Goal: Use online tool/utility: Use online tool/utility

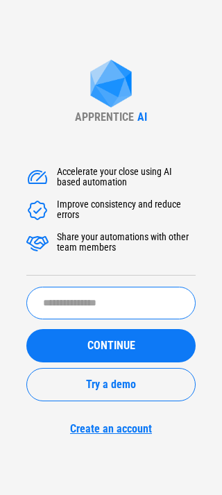
click at [97, 297] on input "text" at bounding box center [110, 303] width 169 height 33
type input "********"
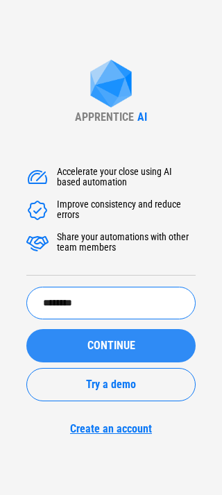
click at [87, 348] on span "CONTINUE" at bounding box center [111, 345] width 48 height 11
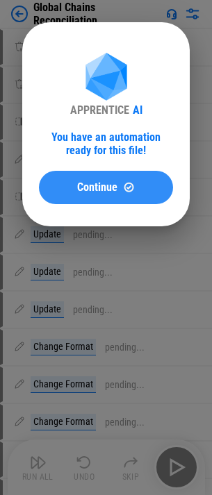
click at [66, 184] on div "Continue" at bounding box center [106, 187] width 101 height 12
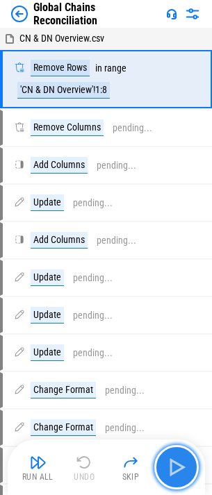
click at [184, 465] on img "button" at bounding box center [176, 467] width 22 height 22
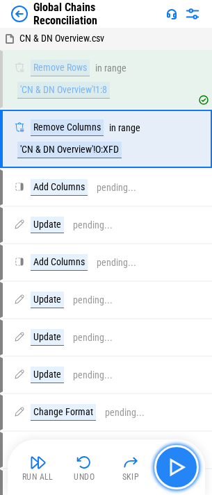
click at [174, 465] on img "button" at bounding box center [176, 467] width 22 height 22
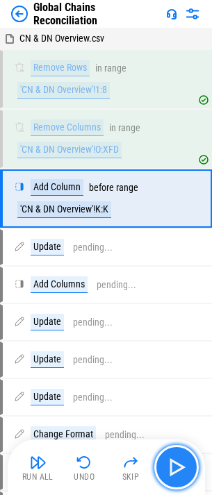
click at [174, 465] on img "button" at bounding box center [176, 467] width 22 height 22
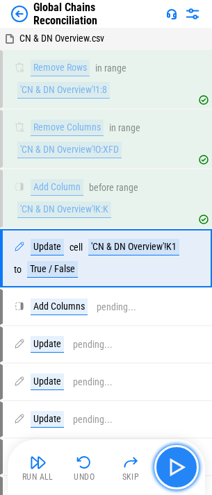
click at [174, 465] on img "button" at bounding box center [176, 467] width 22 height 22
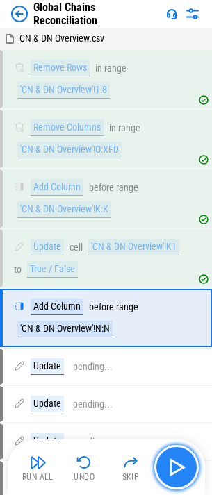
click at [174, 465] on img "button" at bounding box center [176, 467] width 22 height 22
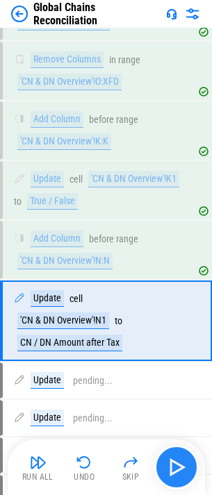
scroll to position [142, 0]
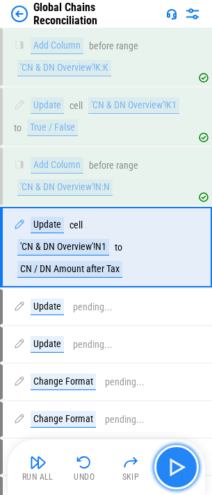
click at [174, 465] on img "button" at bounding box center [176, 467] width 22 height 22
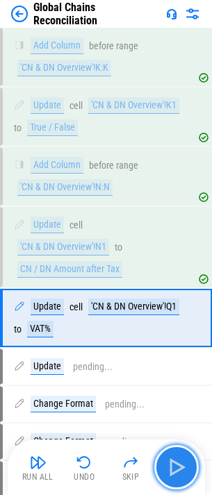
click at [174, 465] on img "button" at bounding box center [176, 467] width 22 height 22
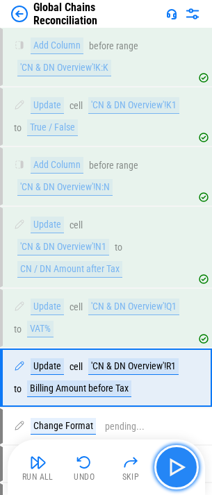
click at [174, 465] on img "button" at bounding box center [176, 467] width 22 height 22
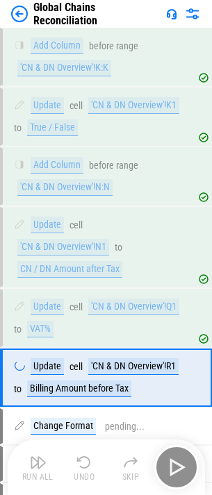
click at [174, 465] on div "Run All Undo Skip" at bounding box center [107, 467] width 183 height 44
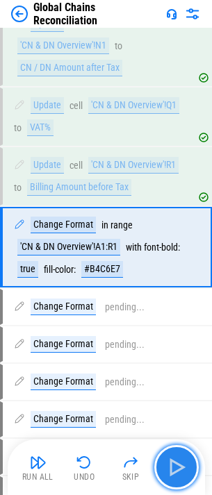
click at [174, 465] on img "button" at bounding box center [176, 467] width 22 height 22
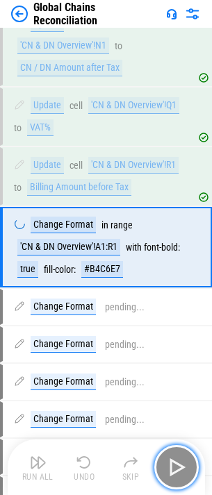
click at [174, 465] on img "button" at bounding box center [176, 467] width 22 height 22
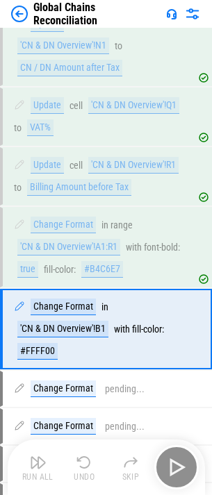
click at [174, 465] on div "Run All Undo Skip" at bounding box center [107, 467] width 183 height 44
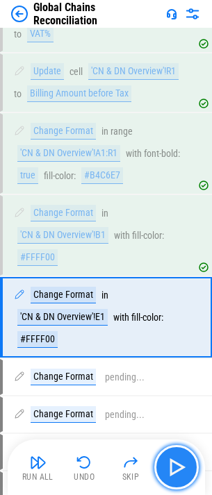
click at [174, 465] on img "button" at bounding box center [176, 467] width 22 height 22
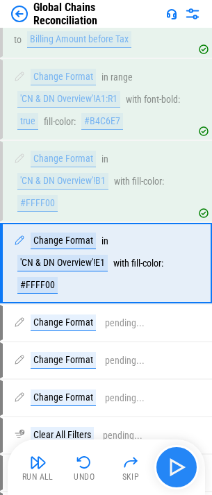
click at [174, 465] on div "Run All Undo Skip" at bounding box center [107, 467] width 183 height 44
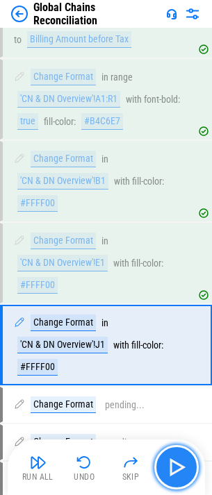
click at [174, 465] on img "button" at bounding box center [176, 467] width 22 height 22
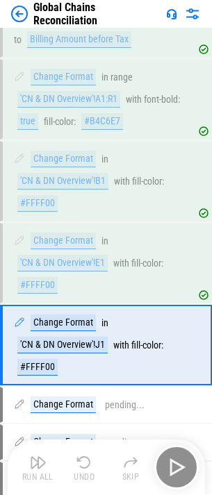
click at [174, 465] on div "Run All Undo Skip" at bounding box center [107, 467] width 183 height 44
click at [174, 465] on img "button" at bounding box center [176, 467] width 22 height 22
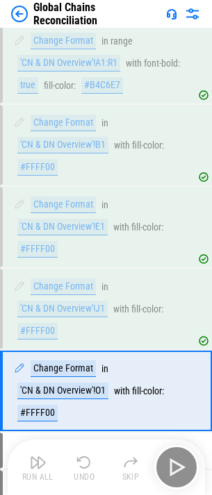
click at [174, 465] on div "Run All Undo Skip" at bounding box center [107, 467] width 183 height 44
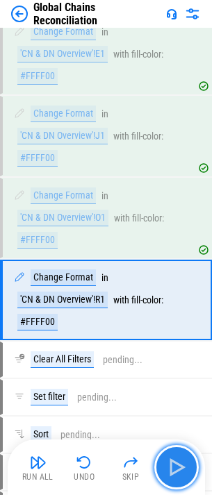
click at [174, 465] on img "button" at bounding box center [176, 467] width 22 height 22
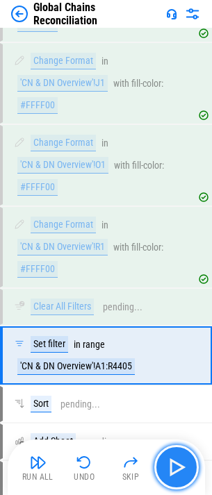
click at [174, 465] on img "button" at bounding box center [176, 467] width 22 height 22
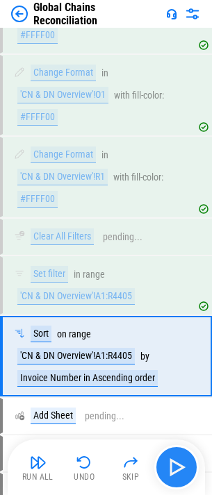
scroll to position [932, 0]
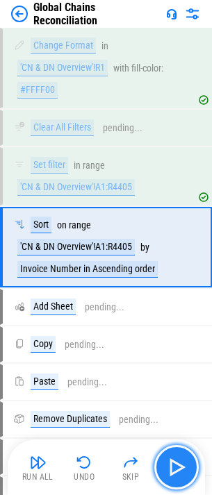
click at [169, 457] on img "button" at bounding box center [176, 467] width 22 height 22
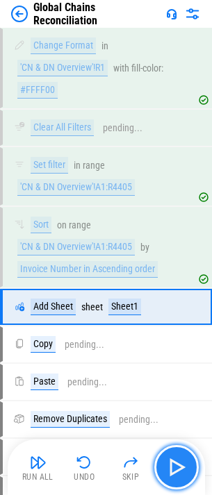
click at [178, 454] on button "button" at bounding box center [176, 467] width 44 height 44
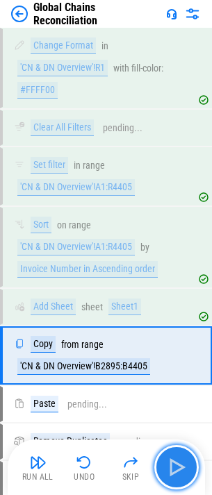
click at [178, 454] on button "button" at bounding box center [176, 467] width 44 height 44
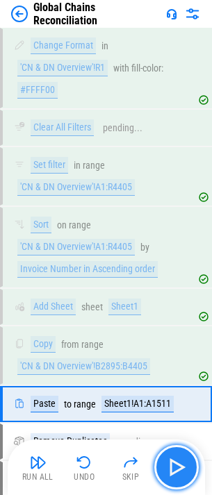
click at [188, 464] on button "button" at bounding box center [176, 467] width 44 height 44
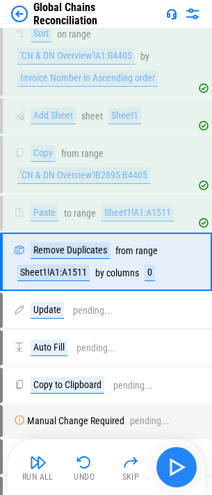
scroll to position [1137, 0]
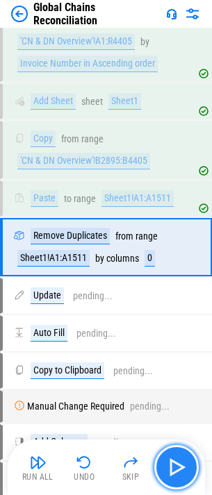
click at [188, 464] on button "button" at bounding box center [176, 467] width 44 height 44
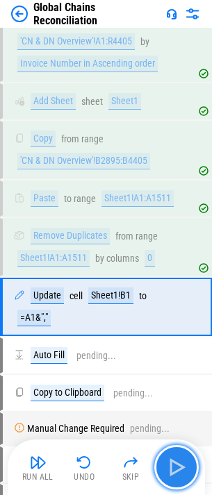
click at [174, 464] on img "button" at bounding box center [176, 467] width 22 height 22
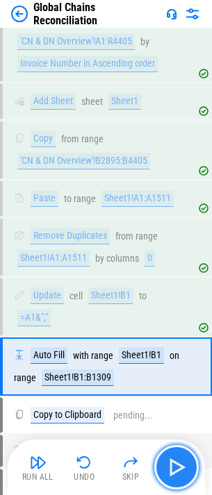
click at [174, 464] on img "button" at bounding box center [176, 467] width 22 height 22
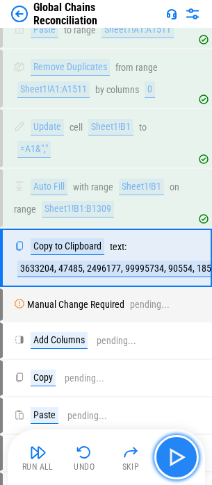
click at [174, 464] on img "button" at bounding box center [176, 457] width 22 height 22
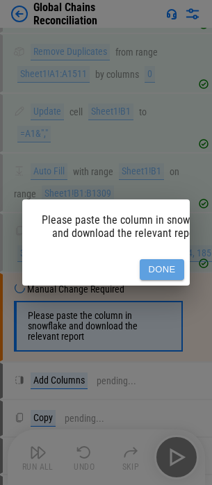
click at [151, 259] on button "Done" at bounding box center [162, 270] width 44 height 22
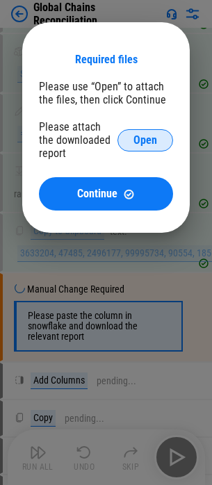
click at [149, 131] on button "Open" at bounding box center [145, 140] width 56 height 22
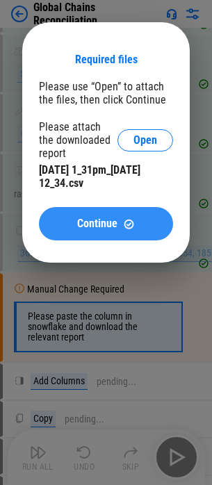
click at [65, 220] on div "Continue" at bounding box center [106, 224] width 101 height 12
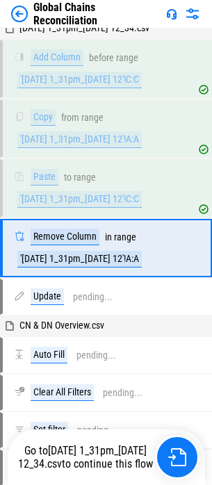
scroll to position [1668, 0]
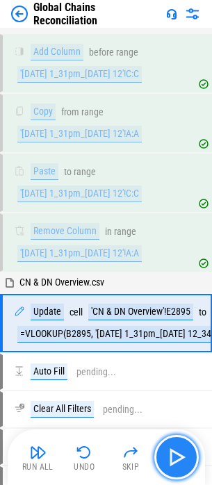
click at [178, 462] on img "button" at bounding box center [176, 457] width 22 height 22
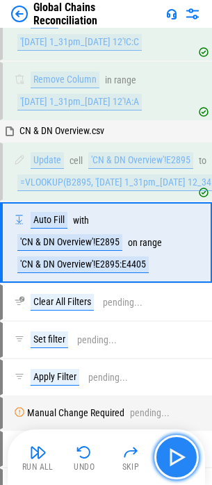
click at [178, 462] on img "button" at bounding box center [176, 457] width 22 height 22
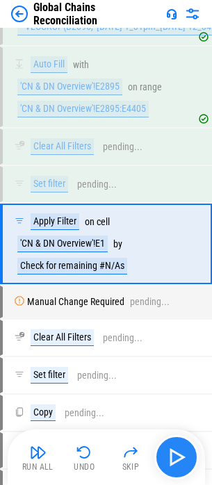
scroll to position [1976, 0]
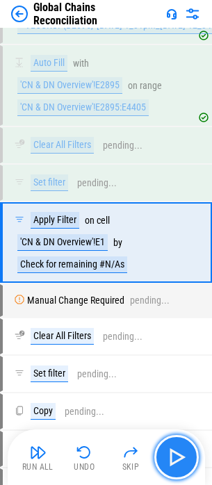
click at [178, 461] on img "button" at bounding box center [176, 457] width 22 height 22
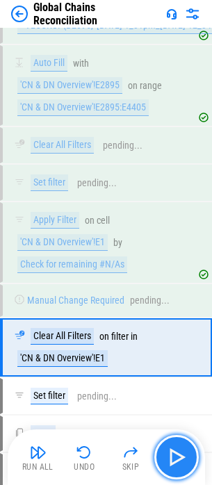
click at [178, 461] on img "button" at bounding box center [176, 457] width 22 height 22
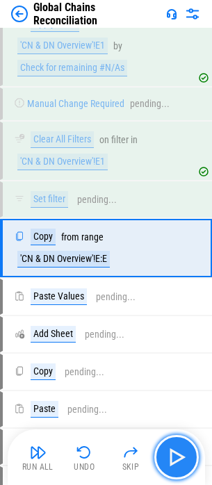
click at [178, 461] on img "button" at bounding box center [176, 457] width 22 height 22
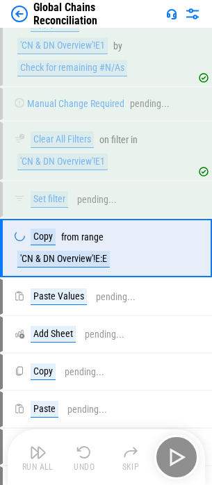
scroll to position [2179, 0]
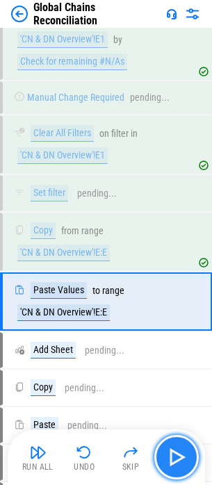
click at [178, 460] on img "button" at bounding box center [176, 457] width 22 height 22
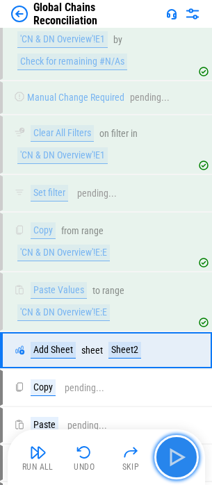
click at [178, 460] on img "button" at bounding box center [176, 457] width 22 height 22
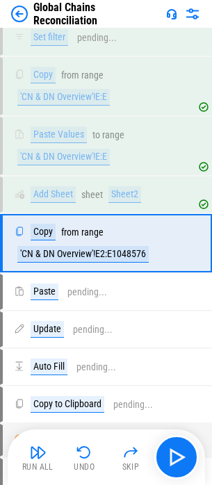
scroll to position [2336, 0]
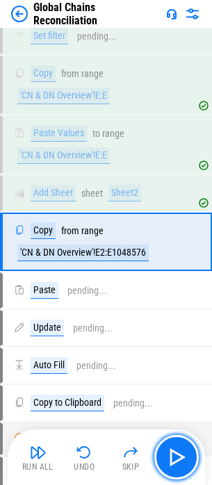
click at [177, 455] on img "button" at bounding box center [176, 457] width 22 height 22
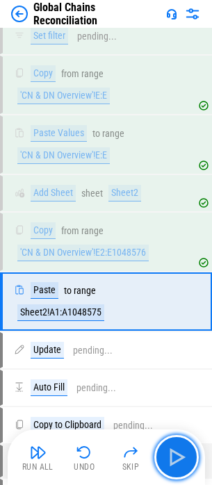
click at [177, 455] on img "button" at bounding box center [176, 457] width 22 height 22
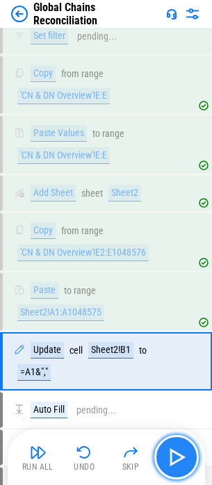
click at [177, 455] on img "button" at bounding box center [176, 457] width 22 height 22
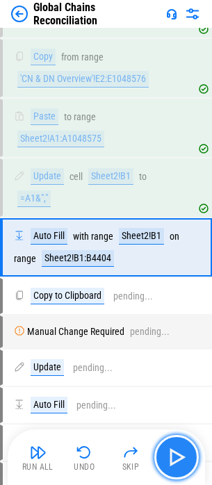
scroll to position [2515, 0]
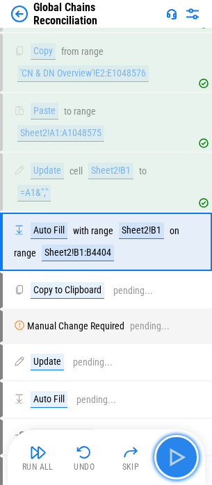
click at [177, 455] on img "button" at bounding box center [176, 457] width 22 height 22
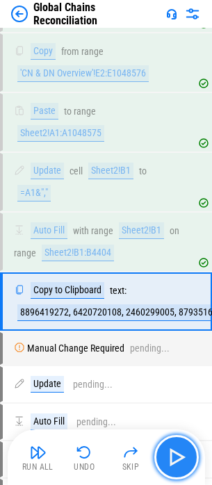
click at [177, 455] on img "button" at bounding box center [176, 457] width 22 height 22
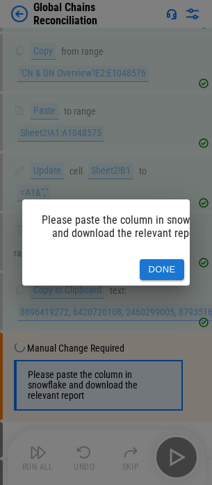
click at [162, 263] on button "Done" at bounding box center [162, 270] width 44 height 22
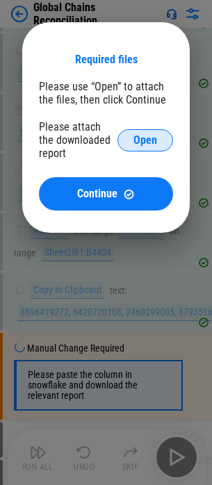
click at [149, 136] on span "Open" at bounding box center [145, 140] width 24 height 11
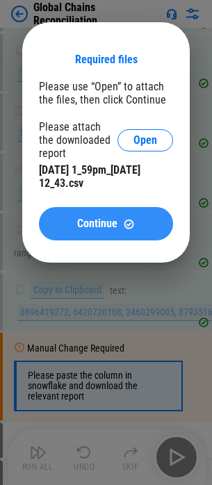
click at [90, 235] on button "Continue" at bounding box center [106, 223] width 134 height 33
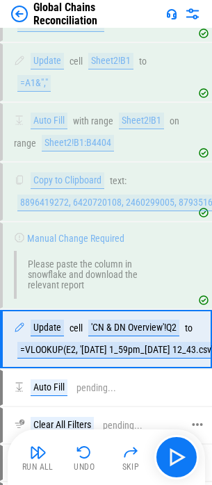
scroll to position [2711, 0]
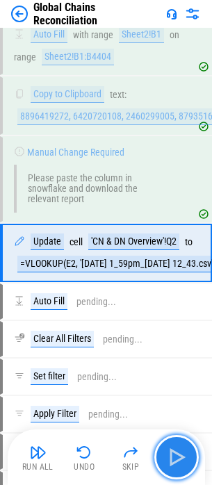
click at [176, 450] on img "button" at bounding box center [176, 457] width 22 height 22
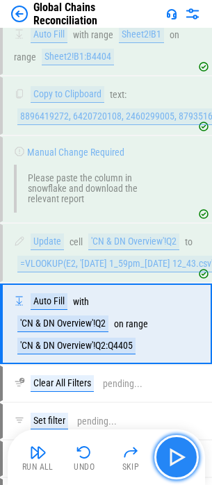
click at [185, 446] on img "button" at bounding box center [176, 457] width 22 height 22
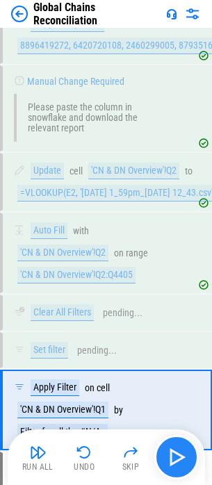
scroll to position [2950, 0]
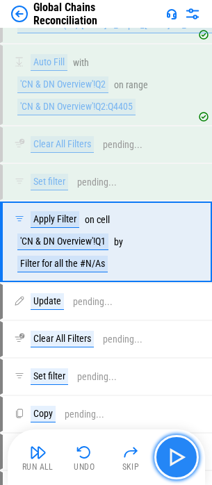
click at [178, 450] on img "button" at bounding box center [176, 457] width 22 height 22
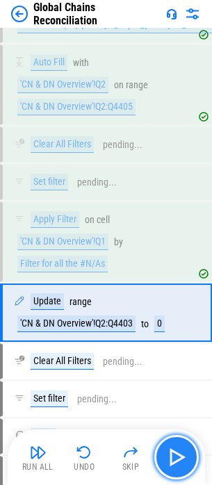
click at [178, 450] on img "button" at bounding box center [176, 457] width 22 height 22
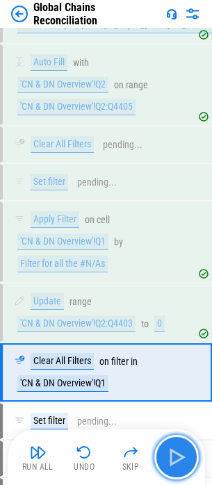
click at [178, 450] on img "button" at bounding box center [176, 457] width 22 height 22
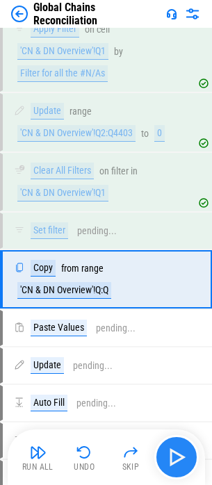
scroll to position [3177, 0]
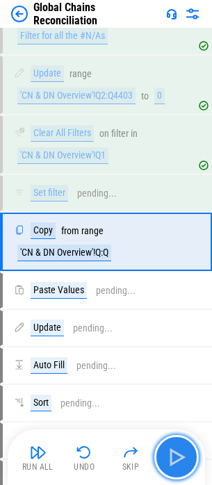
click at [178, 450] on img "button" at bounding box center [176, 457] width 22 height 22
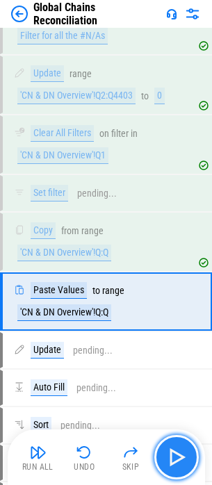
click at [178, 450] on img "button" at bounding box center [176, 457] width 22 height 22
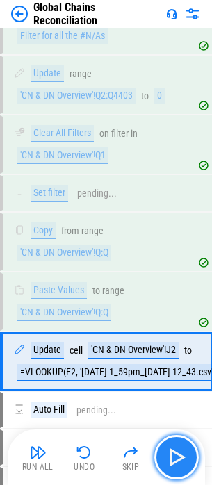
click at [178, 450] on img "button" at bounding box center [176, 457] width 22 height 22
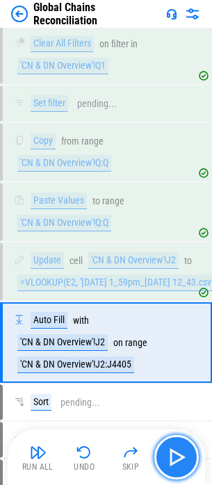
click at [178, 450] on img "button" at bounding box center [176, 457] width 22 height 22
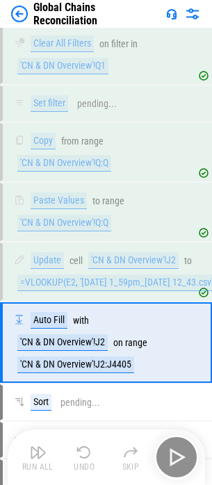
scroll to position [3359, 0]
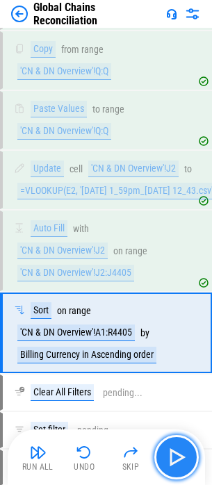
click at [179, 451] on img "button" at bounding box center [176, 457] width 22 height 22
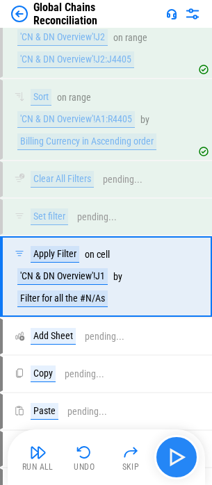
scroll to position [3606, 0]
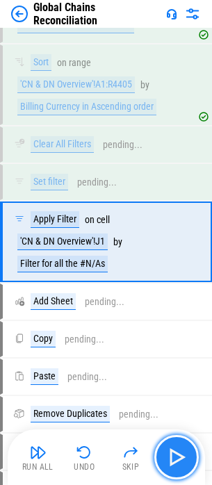
click at [180, 451] on img "button" at bounding box center [176, 457] width 22 height 22
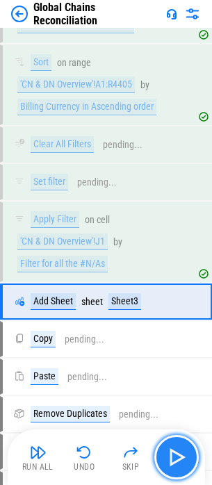
click at [180, 451] on img "button" at bounding box center [176, 457] width 22 height 22
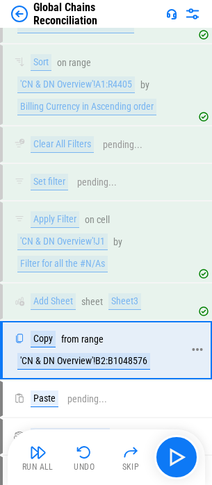
click at [99, 362] on div "'CN & DN Overview'!B2:B1048576" at bounding box center [83, 361] width 133 height 17
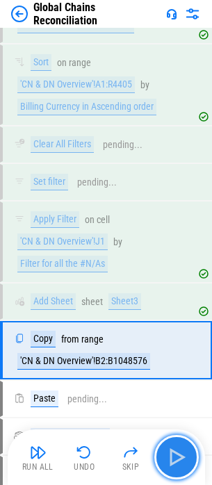
click at [169, 468] on button "button" at bounding box center [176, 457] width 44 height 44
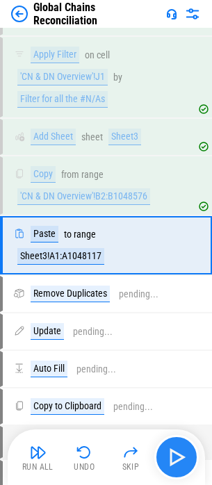
scroll to position [3774, 0]
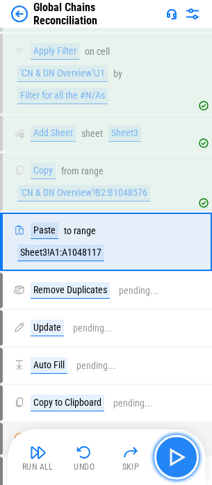
click at [173, 459] on img "button" at bounding box center [176, 457] width 22 height 22
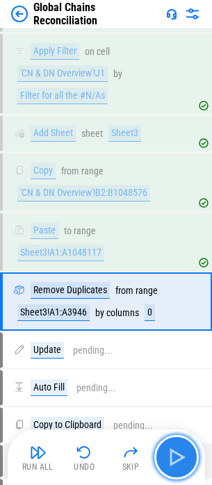
click at [174, 456] on img "button" at bounding box center [176, 457] width 22 height 22
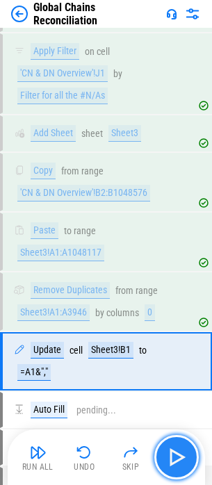
click at [175, 442] on button "button" at bounding box center [176, 457] width 44 height 44
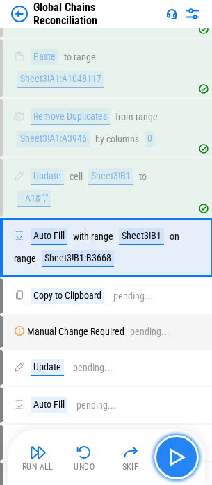
scroll to position [3953, 0]
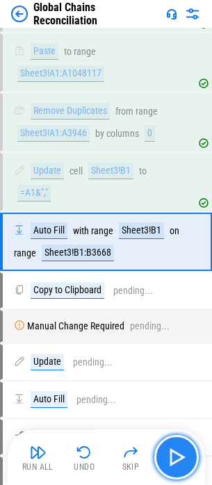
click at [175, 442] on button "button" at bounding box center [176, 457] width 44 height 44
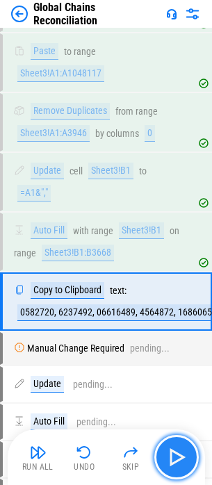
click at [175, 442] on button "button" at bounding box center [176, 457] width 44 height 44
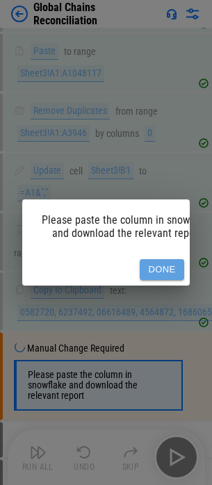
click at [152, 260] on button "Done" at bounding box center [162, 270] width 44 height 22
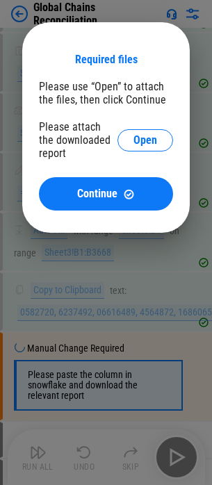
drag, startPoint x: 152, startPoint y: 260, endPoint x: 146, endPoint y: 256, distance: 7.5
click at [152, 261] on div at bounding box center [106, 242] width 212 height 485
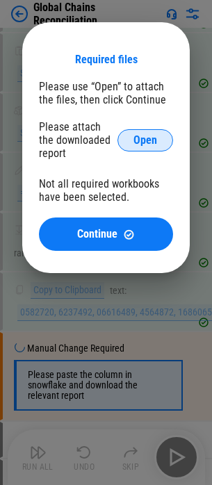
click at [128, 144] on button "Open" at bounding box center [145, 140] width 56 height 22
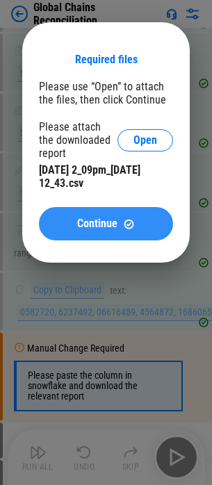
click at [85, 214] on button "Continue" at bounding box center [106, 223] width 134 height 33
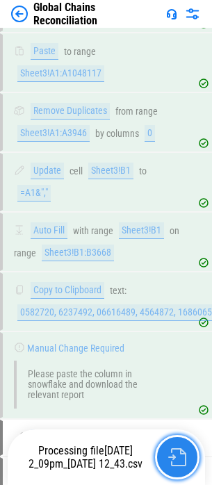
click at [169, 453] on img "button" at bounding box center [177, 457] width 18 height 18
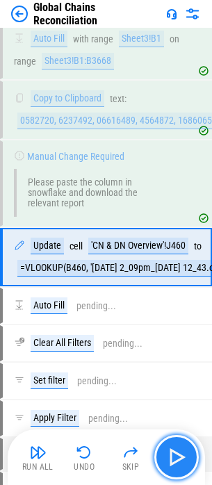
click at [182, 457] on img "button" at bounding box center [176, 457] width 22 height 22
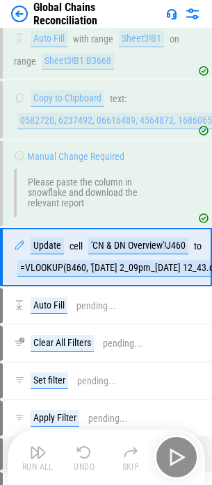
scroll to position [4149, 0]
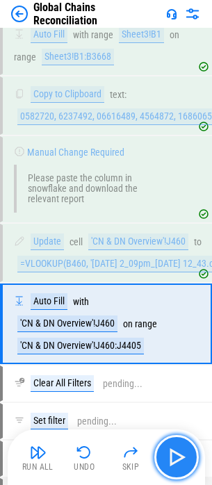
click at [184, 444] on button "button" at bounding box center [176, 457] width 44 height 44
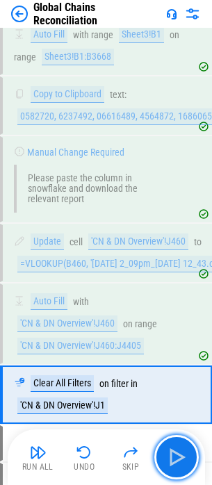
click at [183, 445] on button "button" at bounding box center [176, 457] width 44 height 44
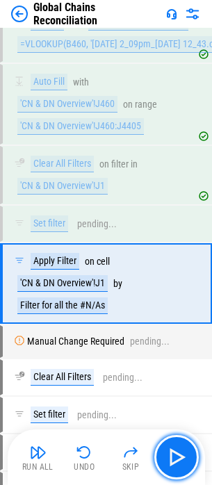
click at [183, 445] on button "button" at bounding box center [176, 457] width 44 height 44
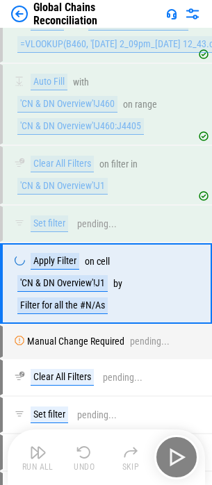
scroll to position [4410, 0]
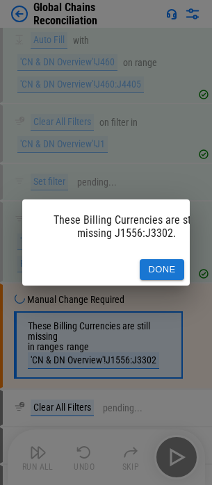
click at [182, 448] on div "These Billing Currencies are still missing J1556:J3302. Done" at bounding box center [106, 242] width 212 height 485
click at [165, 270] on button "Done" at bounding box center [162, 270] width 44 height 22
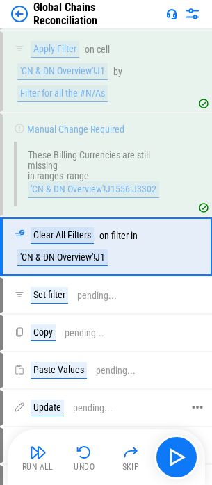
scroll to position [4585, 0]
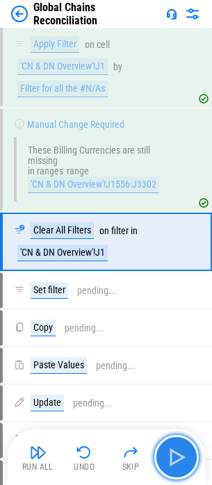
click at [191, 449] on button "button" at bounding box center [176, 457] width 44 height 44
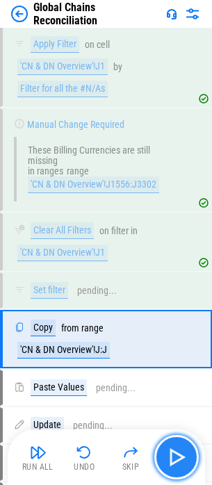
click at [189, 450] on button "button" at bounding box center [176, 457] width 44 height 44
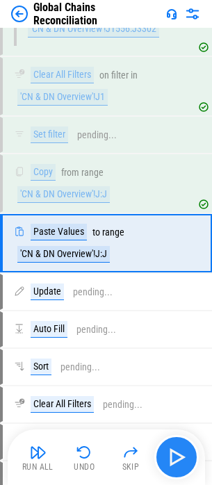
scroll to position [4742, 0]
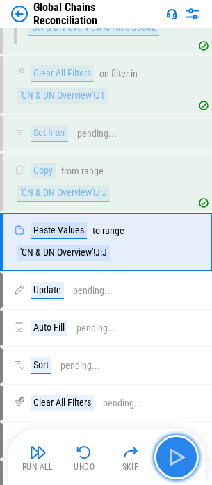
click at [189, 450] on button "button" at bounding box center [176, 457] width 44 height 44
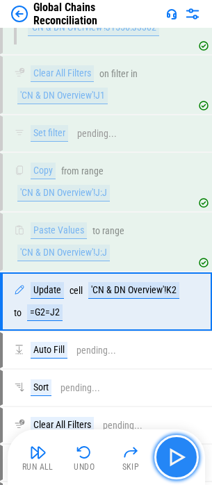
click at [185, 450] on img "button" at bounding box center [176, 457] width 22 height 22
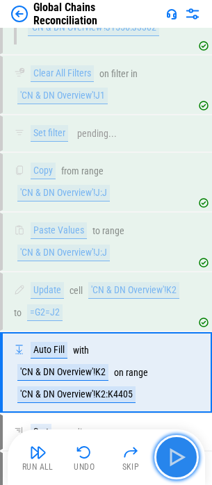
click at [183, 450] on img "button" at bounding box center [176, 457] width 22 height 22
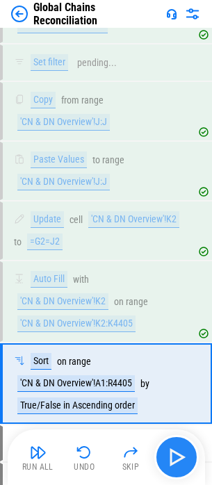
scroll to position [4954, 0]
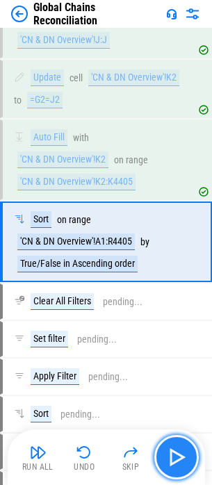
click at [183, 450] on img "button" at bounding box center [176, 457] width 22 height 22
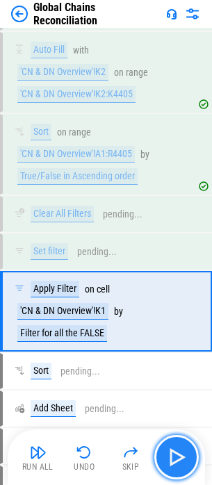
click at [178, 448] on img "button" at bounding box center [176, 457] width 22 height 22
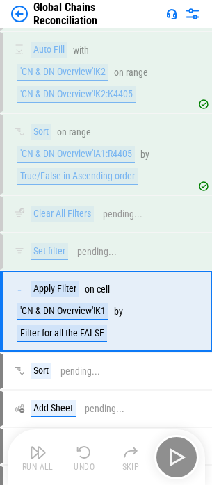
scroll to position [5111, 0]
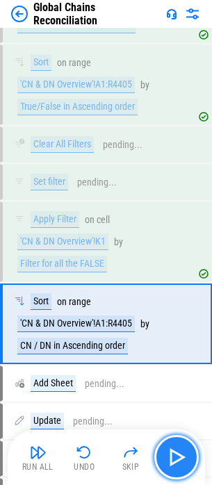
click at [178, 448] on img "button" at bounding box center [176, 457] width 22 height 22
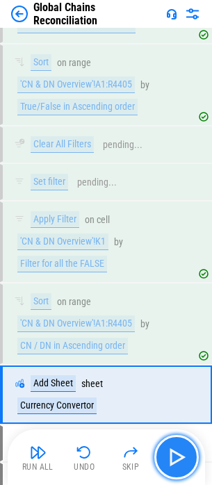
click at [181, 454] on img "button" at bounding box center [176, 457] width 22 height 22
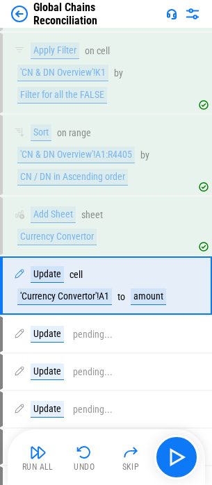
scroll to position [5324, 0]
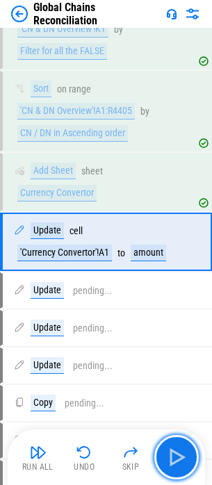
click at [181, 453] on img "button" at bounding box center [176, 457] width 22 height 22
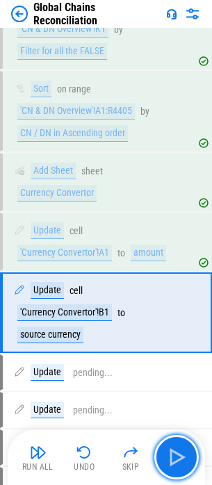
click at [181, 453] on img "button" at bounding box center [176, 457] width 22 height 22
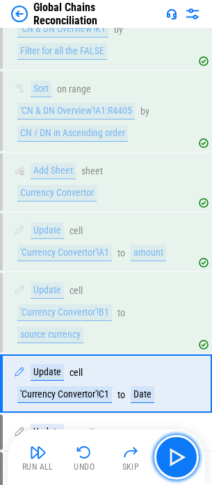
click at [181, 453] on img "button" at bounding box center [176, 457] width 22 height 22
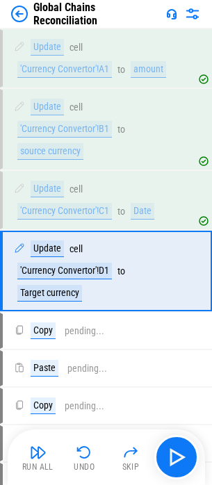
scroll to position [5536, 0]
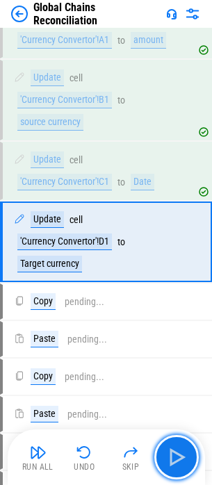
click at [181, 453] on img "button" at bounding box center [176, 457] width 22 height 22
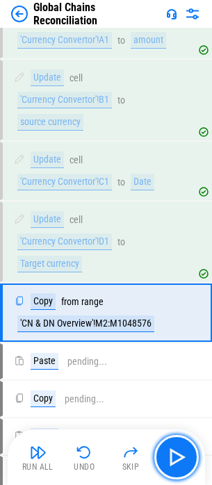
click at [181, 453] on img "button" at bounding box center [176, 457] width 22 height 22
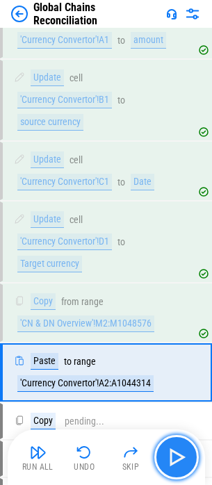
click at [180, 453] on img "button" at bounding box center [176, 457] width 22 height 22
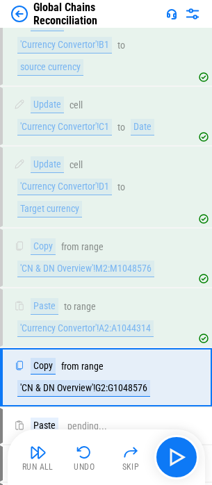
scroll to position [5449, 0]
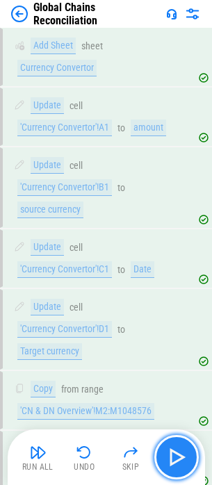
click at [173, 453] on img "button" at bounding box center [176, 457] width 22 height 22
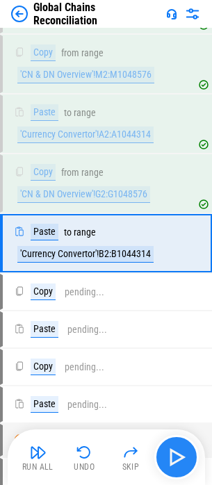
scroll to position [5786, 0]
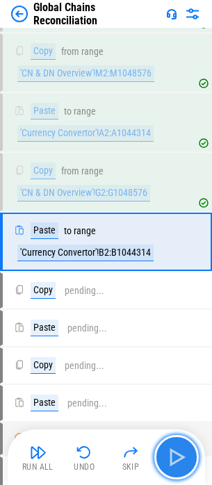
click at [174, 448] on img "button" at bounding box center [176, 457] width 22 height 22
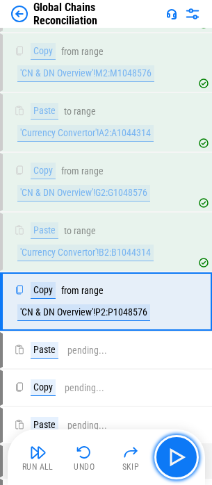
click at [174, 448] on img "button" at bounding box center [176, 457] width 22 height 22
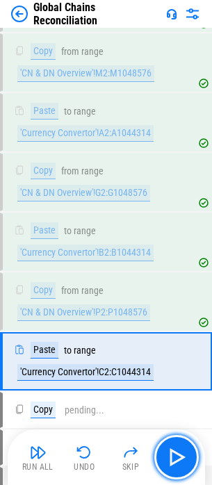
click at [174, 448] on img "button" at bounding box center [176, 457] width 22 height 22
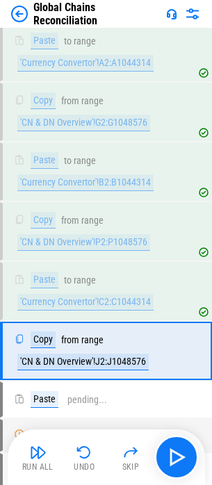
scroll to position [5965, 0]
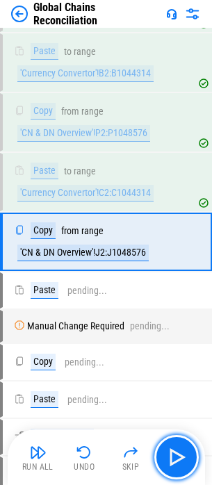
click at [174, 448] on img "button" at bounding box center [176, 457] width 22 height 22
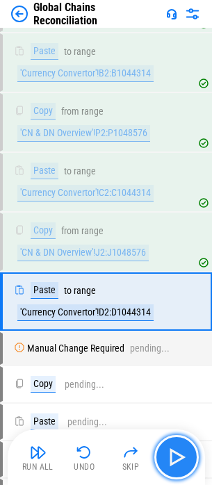
click at [174, 448] on img "button" at bounding box center [176, 457] width 22 height 22
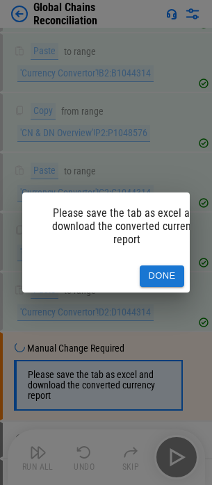
click at [145, 273] on button "Done" at bounding box center [162, 276] width 44 height 22
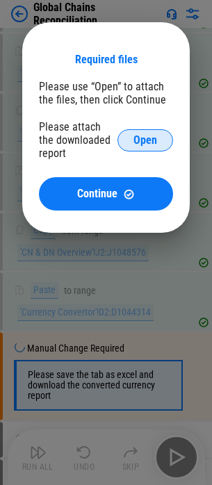
click at [126, 147] on button "Open" at bounding box center [145, 140] width 56 height 22
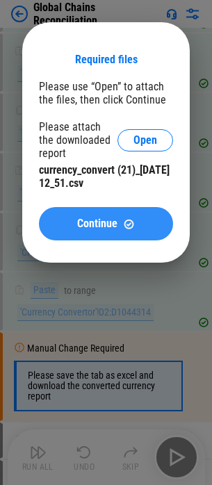
click at [140, 217] on button "Continue" at bounding box center [106, 223] width 134 height 33
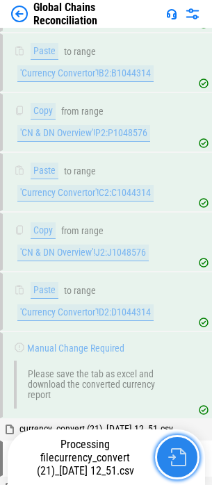
click at [179, 466] on button "button" at bounding box center [177, 457] width 44 height 44
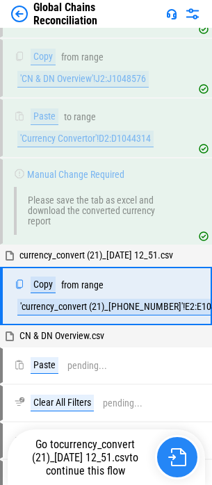
scroll to position [6193, 0]
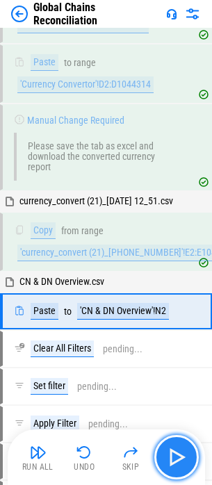
click at [160, 451] on button "button" at bounding box center [176, 457] width 44 height 44
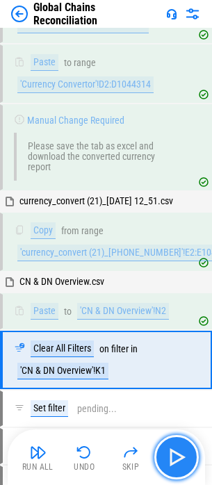
click at [183, 455] on img "button" at bounding box center [176, 457] width 22 height 22
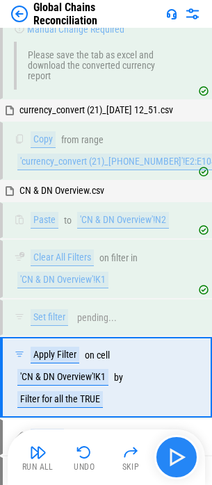
scroll to position [6419, 0]
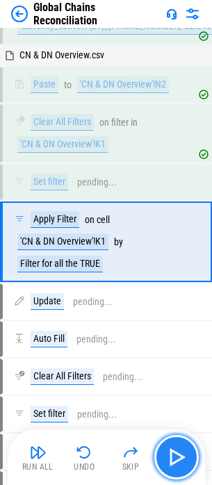
click at [183, 455] on img "button" at bounding box center [176, 457] width 22 height 22
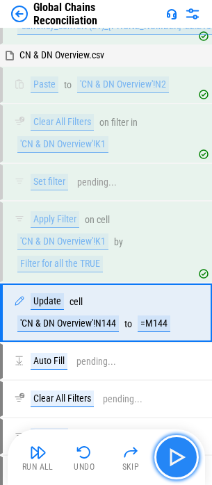
click at [183, 455] on img "button" at bounding box center [176, 457] width 22 height 22
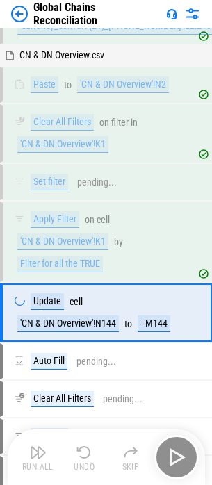
click at [183, 455] on div "Run All Undo Skip" at bounding box center [107, 457] width 183 height 44
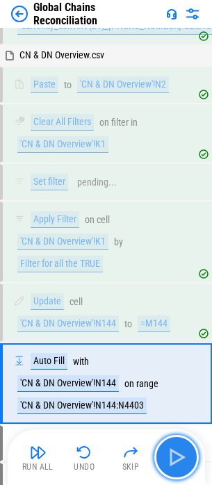
click at [183, 455] on img "button" at bounding box center [176, 457] width 22 height 22
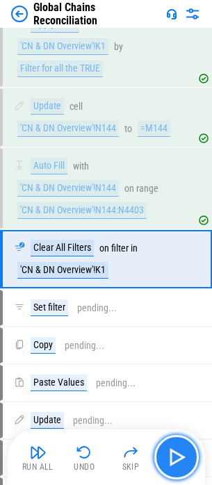
click at [183, 455] on img "button" at bounding box center [176, 457] width 22 height 22
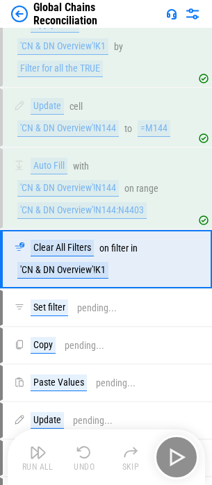
scroll to position [6632, 0]
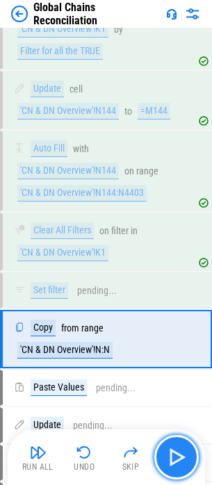
click at [183, 455] on img "button" at bounding box center [176, 457] width 22 height 22
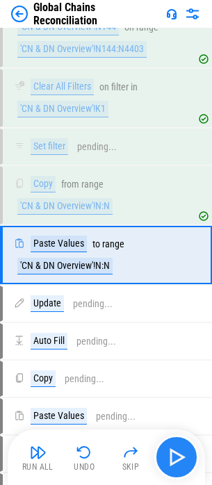
scroll to position [6789, 0]
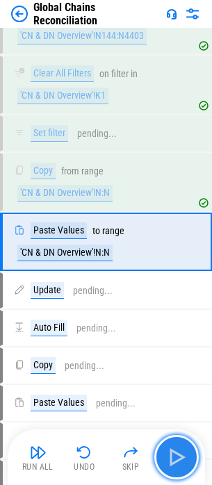
click at [183, 455] on img "button" at bounding box center [176, 457] width 22 height 22
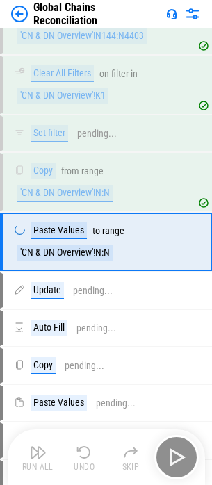
click at [183, 455] on div "Run All Undo Skip" at bounding box center [107, 457] width 183 height 44
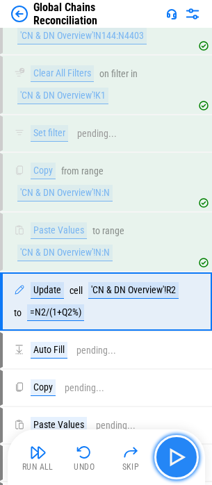
click at [183, 444] on button "button" at bounding box center [176, 457] width 44 height 44
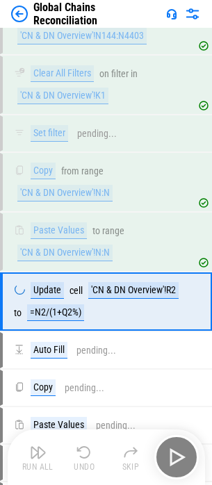
click at [178, 446] on div "Run All Undo Skip" at bounding box center [107, 457] width 183 height 44
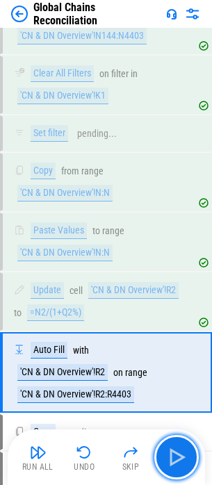
click at [178, 446] on img "button" at bounding box center [176, 457] width 22 height 22
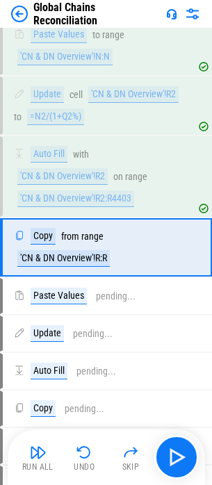
scroll to position [6990, 0]
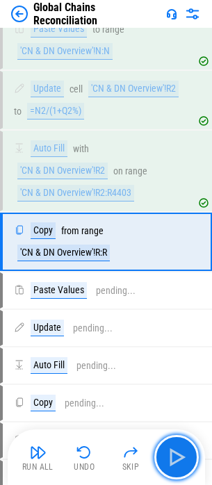
click at [178, 446] on img "button" at bounding box center [176, 457] width 22 height 22
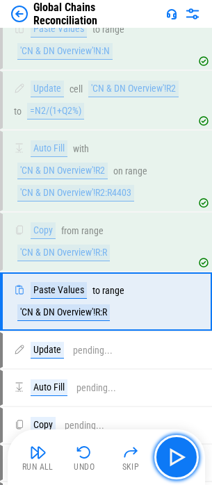
click at [178, 446] on img "button" at bounding box center [176, 457] width 22 height 22
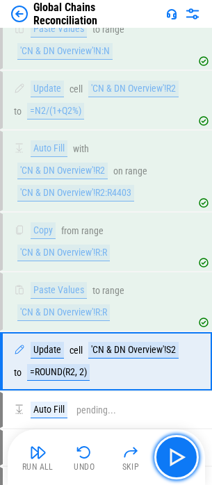
click at [178, 446] on img "button" at bounding box center [176, 457] width 22 height 22
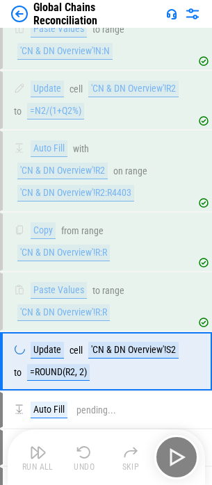
click at [178, 446] on div "Run All Undo Skip" at bounding box center [107, 457] width 183 height 44
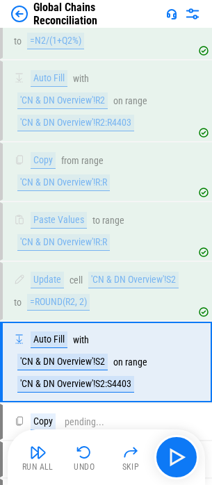
scroll to position [7180, 0]
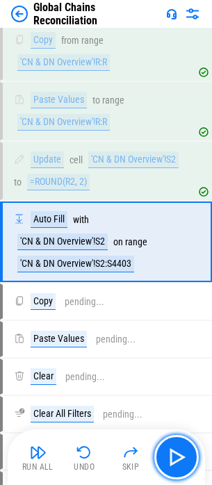
click at [178, 446] on img "button" at bounding box center [176, 457] width 22 height 22
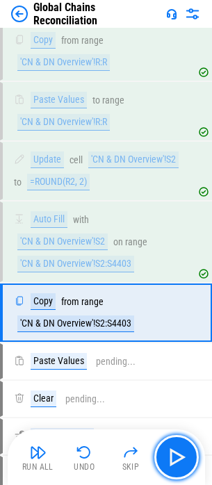
click at [178, 446] on img "button" at bounding box center [176, 457] width 22 height 22
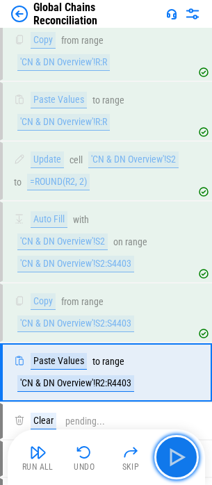
click at [178, 446] on img "button" at bounding box center [176, 457] width 22 height 22
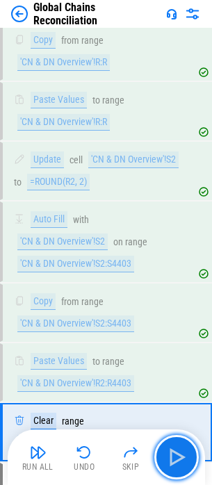
click at [178, 446] on img "button" at bounding box center [176, 457] width 22 height 22
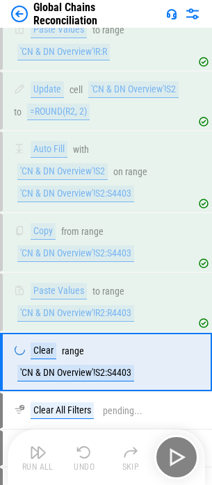
click at [178, 446] on div "Run All Undo Skip" at bounding box center [107, 457] width 183 height 44
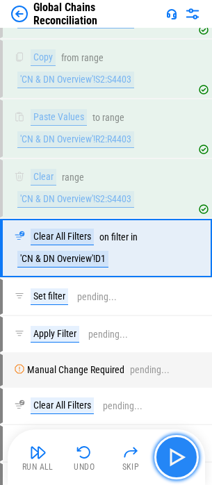
click at [175, 454] on img "button" at bounding box center [176, 457] width 22 height 22
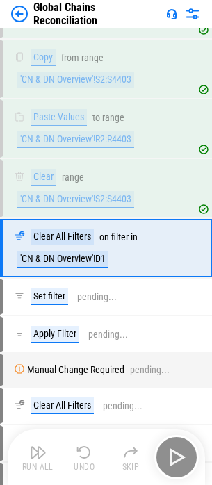
scroll to position [7430, 0]
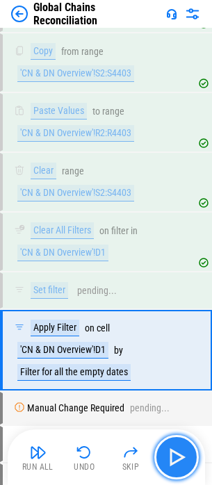
click at [175, 454] on img "button" at bounding box center [176, 457] width 22 height 22
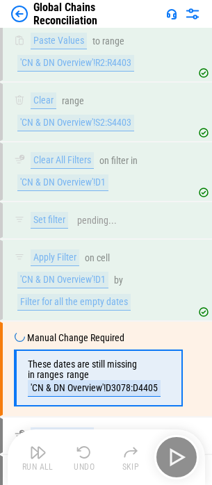
scroll to position [7627, 0]
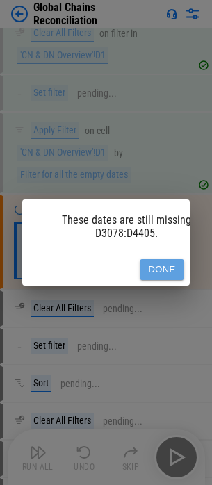
click at [156, 265] on button "Done" at bounding box center [162, 270] width 44 height 22
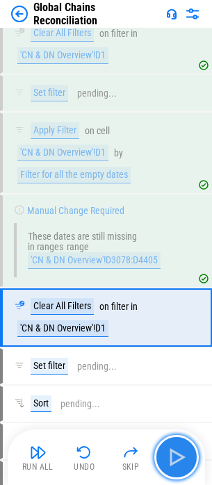
click at [183, 460] on img "button" at bounding box center [176, 457] width 22 height 22
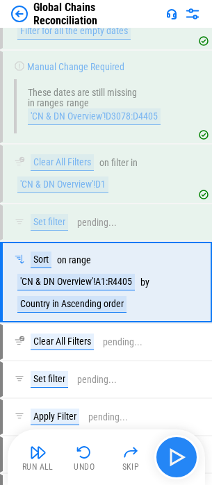
scroll to position [7811, 0]
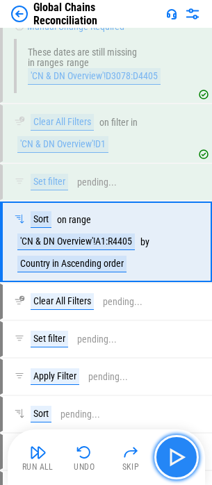
click at [180, 453] on img "button" at bounding box center [176, 457] width 22 height 22
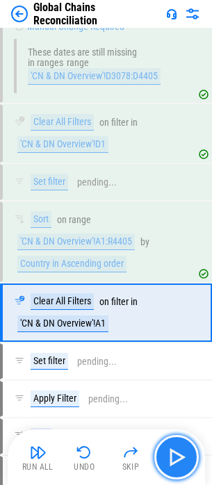
click at [180, 453] on img "button" at bounding box center [176, 457] width 22 height 22
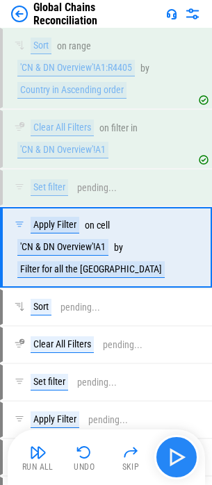
scroll to position [7990, 0]
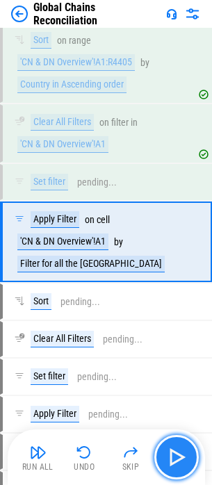
click at [180, 453] on img "button" at bounding box center [176, 457] width 22 height 22
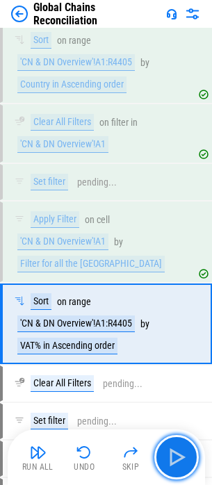
click at [180, 453] on img "button" at bounding box center [176, 457] width 22 height 22
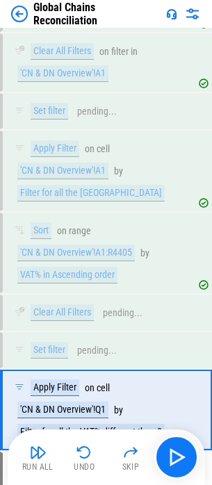
scroll to position [8229, 0]
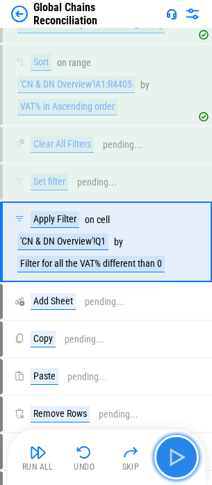
click at [185, 442] on button "button" at bounding box center [176, 457] width 44 height 44
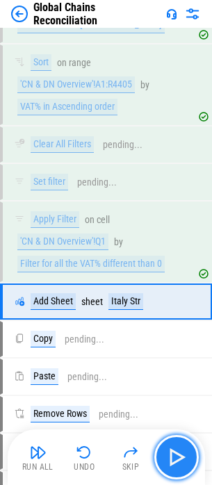
click at [183, 444] on button "button" at bounding box center [176, 457] width 44 height 44
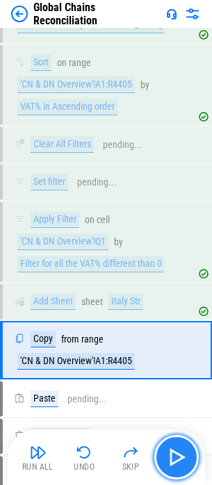
click at [176, 453] on img "button" at bounding box center [176, 457] width 22 height 22
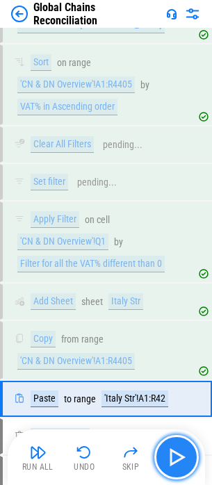
click at [175, 450] on img "button" at bounding box center [176, 457] width 22 height 22
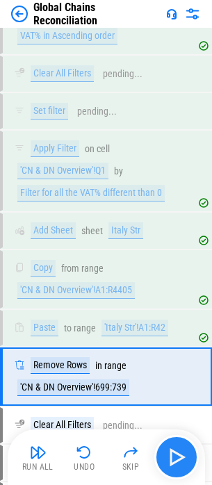
scroll to position [8434, 0]
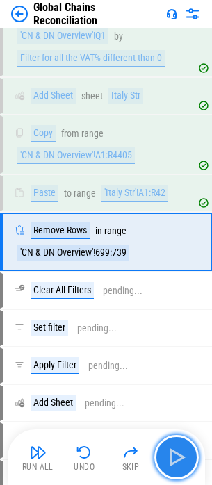
click at [175, 443] on button "button" at bounding box center [176, 457] width 44 height 44
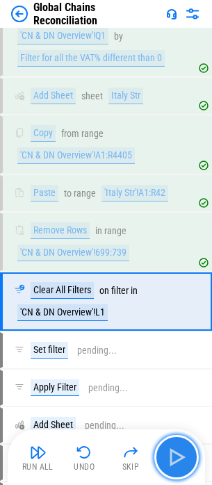
click at [173, 452] on img "button" at bounding box center [176, 457] width 22 height 22
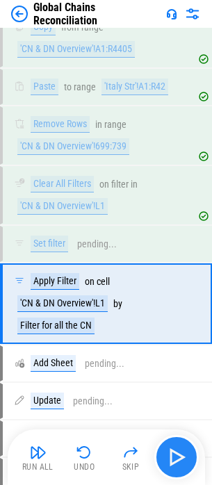
scroll to position [8602, 0]
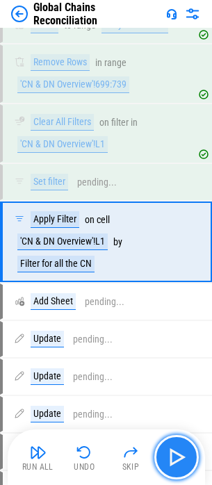
click at [176, 453] on img "button" at bounding box center [176, 457] width 22 height 22
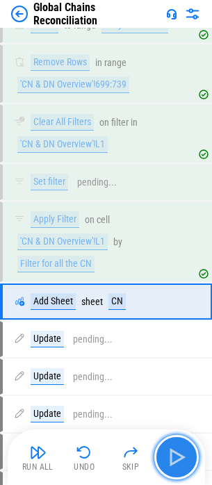
click at [175, 458] on img "button" at bounding box center [176, 457] width 22 height 22
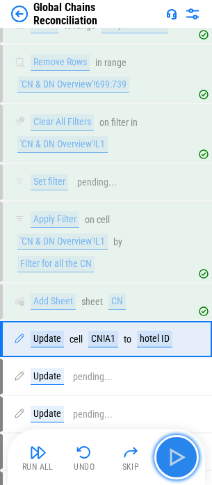
click at [175, 452] on img "button" at bounding box center [176, 457] width 22 height 22
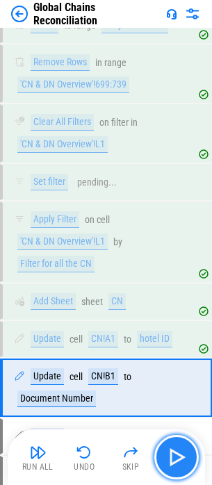
click at [175, 452] on img "button" at bounding box center [176, 457] width 22 height 22
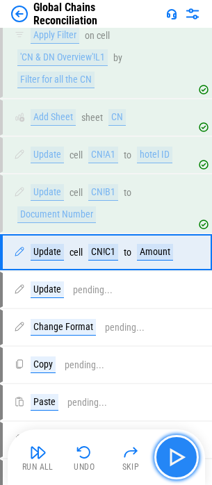
click at [175, 452] on img "button" at bounding box center [176, 457] width 22 height 22
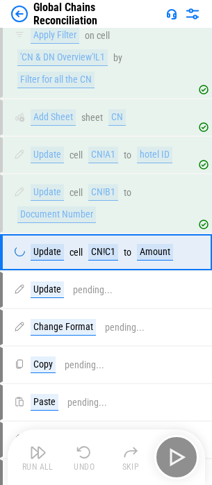
scroll to position [8797, 0]
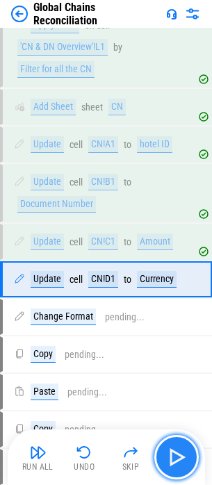
click at [175, 452] on img "button" at bounding box center [176, 457] width 22 height 22
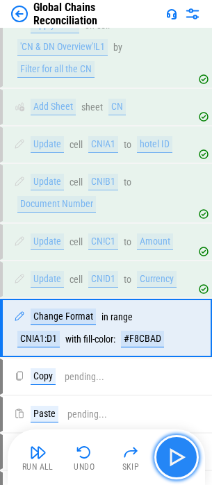
click at [175, 452] on img "button" at bounding box center [176, 457] width 22 height 22
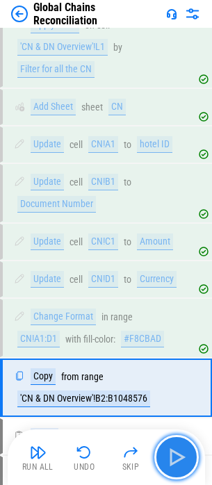
click at [175, 452] on img "button" at bounding box center [176, 457] width 22 height 22
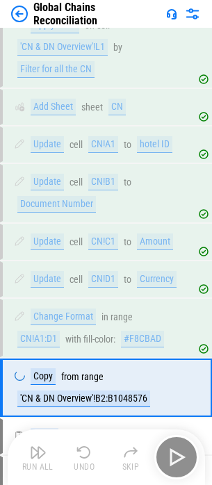
click at [175, 452] on div "Run All Undo Skip" at bounding box center [107, 457] width 183 height 44
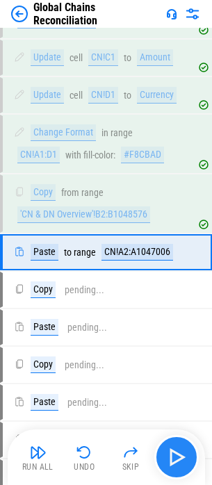
scroll to position [8991, 0]
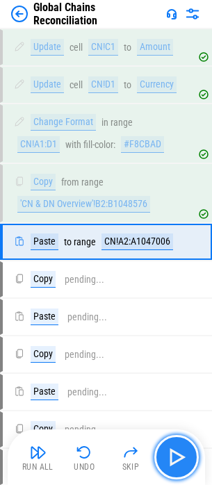
click at [175, 450] on img "button" at bounding box center [176, 457] width 22 height 22
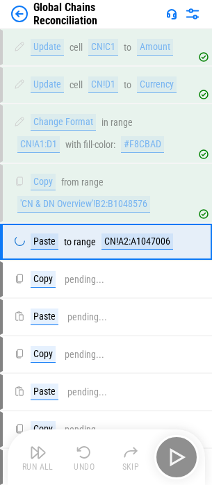
click at [175, 450] on div "Run All Undo Skip" at bounding box center [107, 457] width 183 height 44
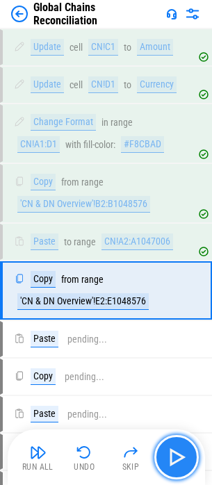
click at [175, 450] on img "button" at bounding box center [176, 457] width 22 height 22
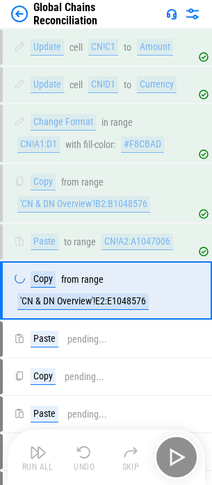
click at [175, 450] on div "Run All Undo Skip" at bounding box center [107, 457] width 183 height 44
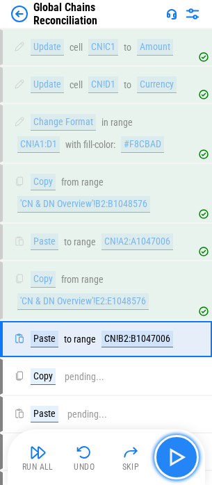
click at [175, 450] on img "button" at bounding box center [176, 457] width 22 height 22
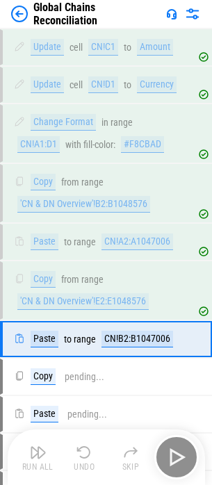
click at [175, 450] on div "Run All Undo Skip" at bounding box center [107, 457] width 183 height 44
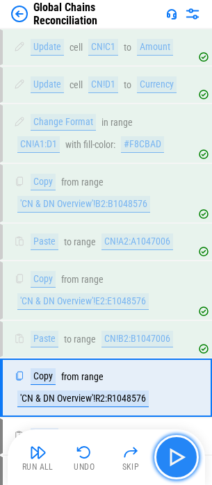
click at [163, 455] on button "button" at bounding box center [176, 457] width 44 height 44
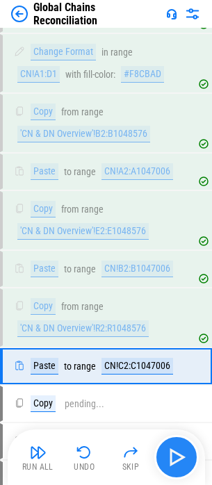
scroll to position [9186, 0]
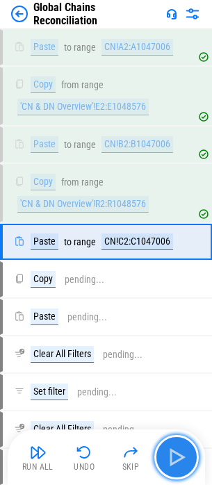
click at [165, 451] on img "button" at bounding box center [176, 457] width 22 height 22
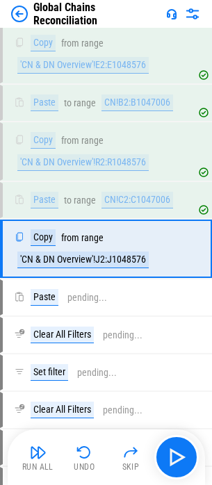
scroll to position [9234, 0]
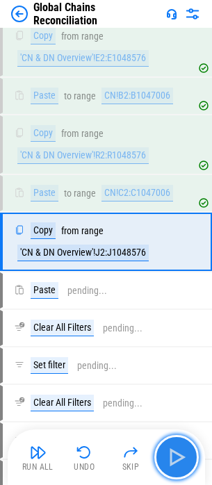
click at [195, 467] on button "button" at bounding box center [176, 457] width 44 height 44
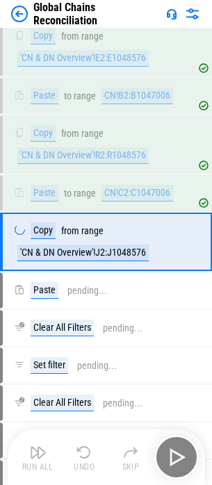
click at [187, 462] on div "Run All Undo Skip" at bounding box center [107, 457] width 183 height 44
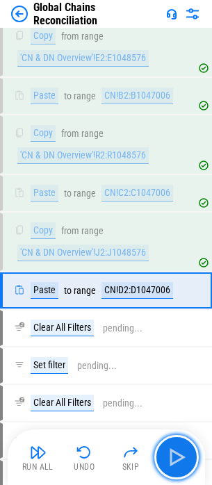
click at [187, 462] on img "button" at bounding box center [176, 457] width 22 height 22
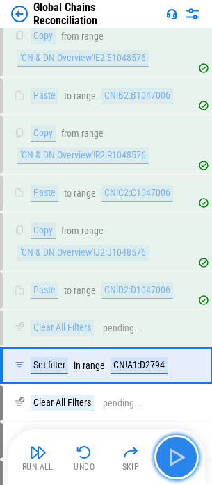
click at [180, 456] on img "button" at bounding box center [176, 457] width 22 height 22
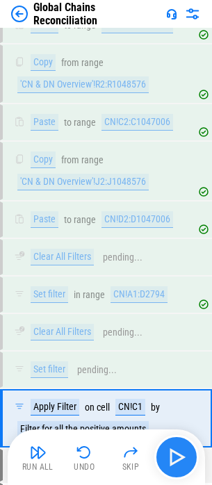
scroll to position [9481, 0]
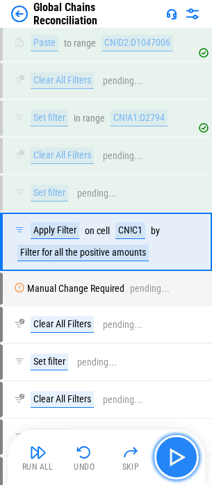
click at [180, 456] on img "button" at bounding box center [176, 457] width 22 height 22
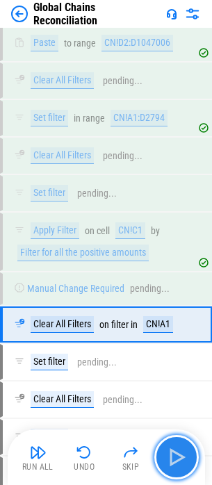
click at [180, 456] on img "button" at bounding box center [176, 457] width 22 height 22
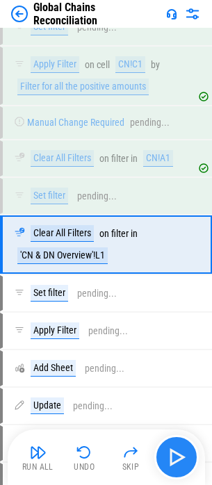
scroll to position [9651, 0]
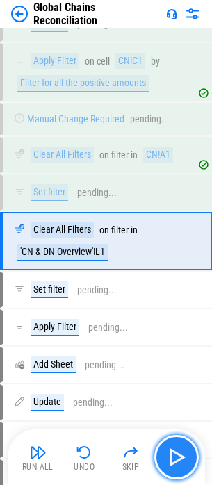
click at [180, 456] on img "button" at bounding box center [176, 457] width 22 height 22
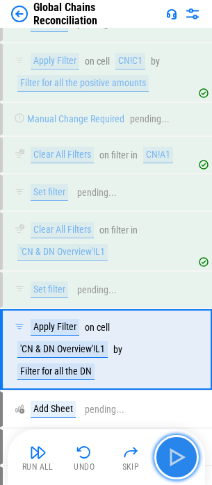
click at [180, 457] on img "button" at bounding box center [176, 457] width 22 height 22
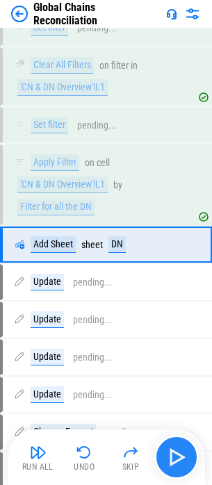
scroll to position [9819, 0]
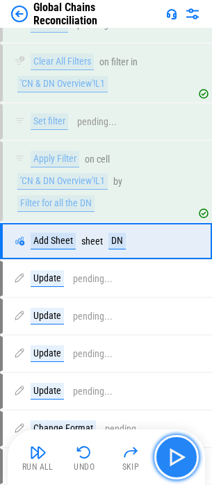
click at [180, 457] on img "button" at bounding box center [176, 457] width 22 height 22
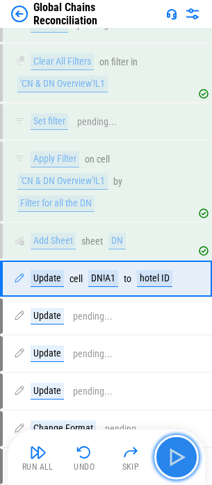
click at [180, 457] on img "button" at bounding box center [176, 457] width 22 height 22
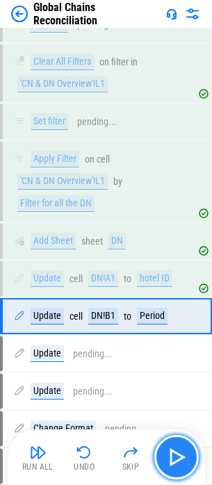
click at [180, 457] on img "button" at bounding box center [176, 457] width 22 height 22
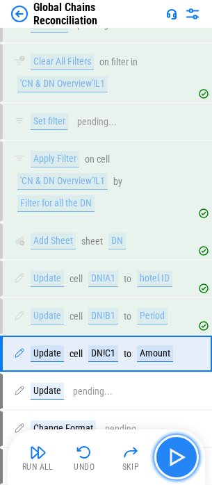
click at [180, 457] on img "button" at bounding box center [176, 457] width 22 height 22
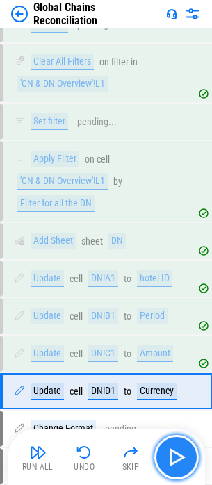
click at [180, 457] on img "button" at bounding box center [176, 457] width 22 height 22
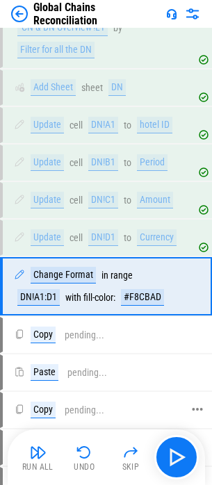
scroll to position [9948, 0]
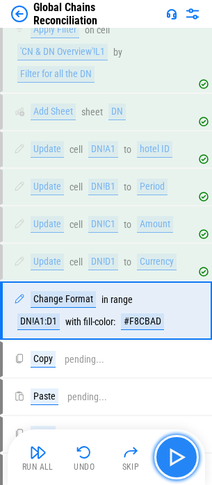
click at [165, 449] on img "button" at bounding box center [176, 457] width 22 height 22
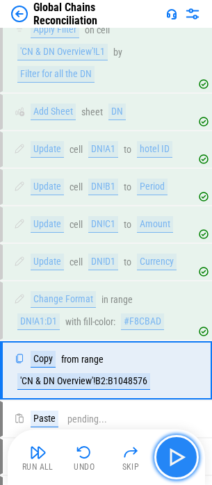
click at [165, 449] on img "button" at bounding box center [176, 457] width 22 height 22
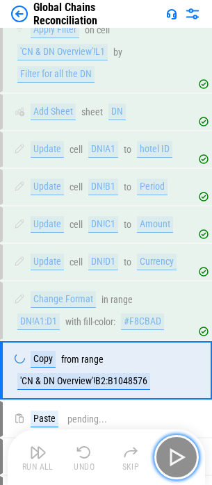
click at [165, 449] on img "button" at bounding box center [176, 457] width 22 height 22
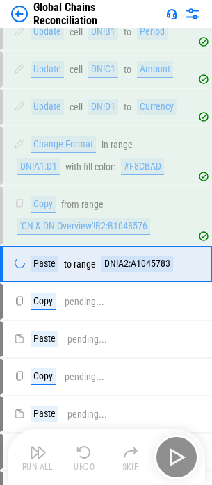
scroll to position [10120, 0]
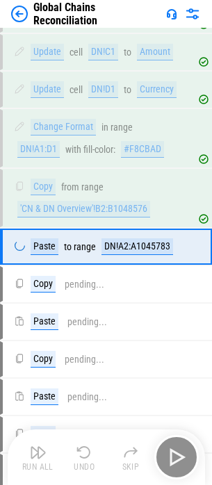
click at [165, 449] on div "Run All Undo Skip" at bounding box center [107, 457] width 183 height 44
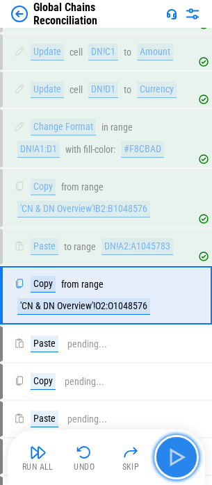
click at [165, 449] on img "button" at bounding box center [176, 457] width 22 height 22
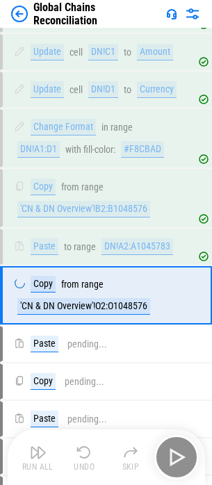
click at [165, 449] on div "Run All Undo Skip" at bounding box center [107, 457] width 183 height 44
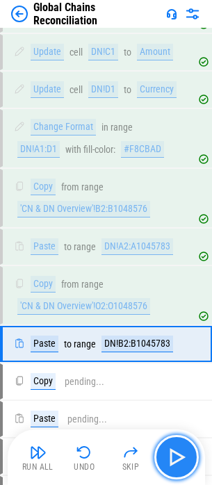
click at [165, 449] on img "button" at bounding box center [176, 457] width 22 height 22
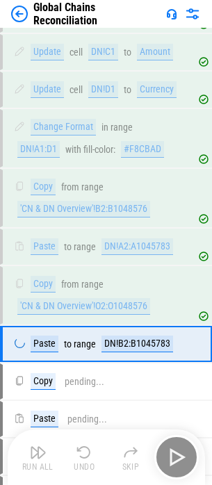
click at [165, 449] on div "Run All Undo Skip" at bounding box center [107, 457] width 183 height 44
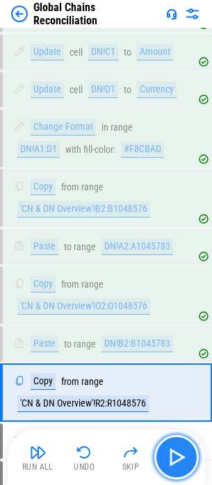
click at [165, 449] on img "button" at bounding box center [176, 457] width 22 height 22
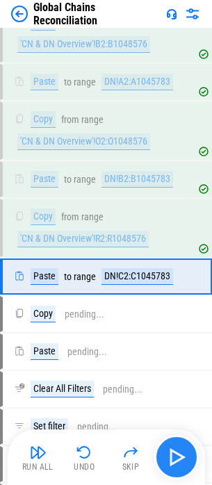
scroll to position [10320, 0]
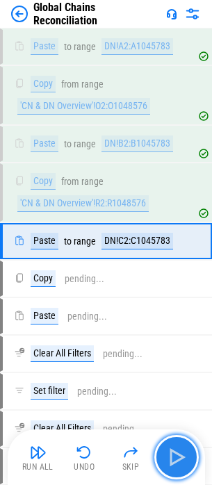
click at [165, 449] on img "button" at bounding box center [176, 457] width 22 height 22
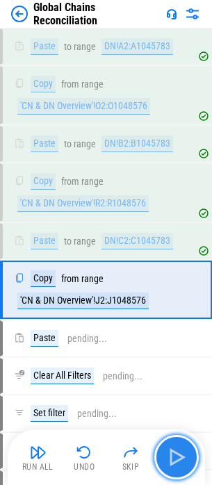
click at [179, 446] on img "button" at bounding box center [176, 457] width 22 height 22
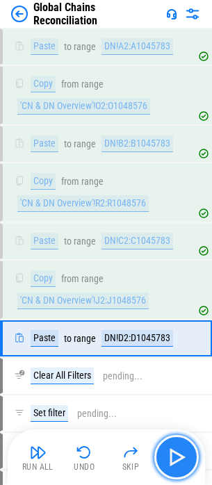
click at [177, 448] on img "button" at bounding box center [176, 457] width 22 height 22
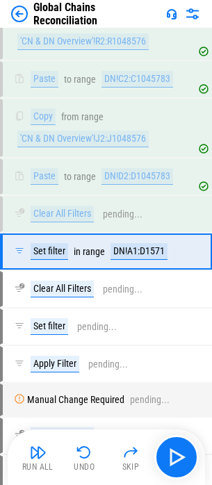
scroll to position [10492, 0]
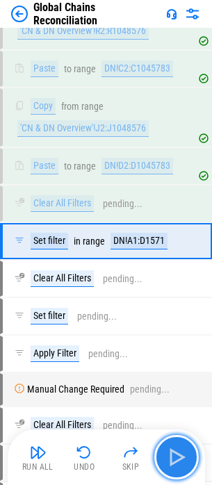
click at [159, 455] on button "button" at bounding box center [176, 457] width 44 height 44
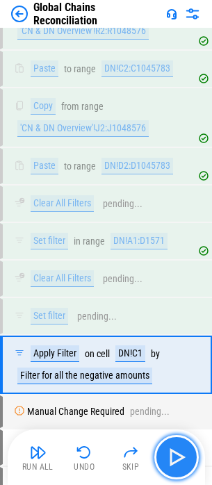
click at [169, 451] on img "button" at bounding box center [176, 457] width 22 height 22
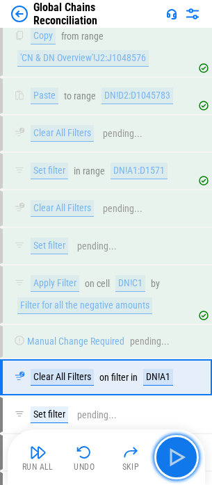
click at [169, 450] on img "button" at bounding box center [176, 457] width 22 height 22
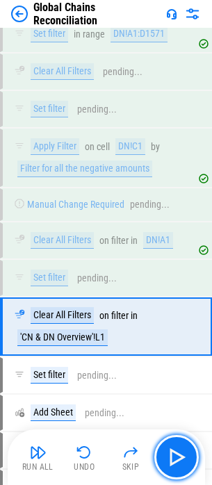
click at [169, 450] on img "button" at bounding box center [176, 457] width 22 height 22
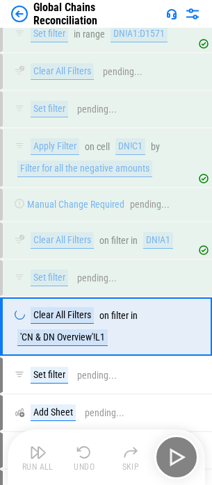
click at [169, 450] on div "Run All Undo Skip" at bounding box center [107, 457] width 183 height 44
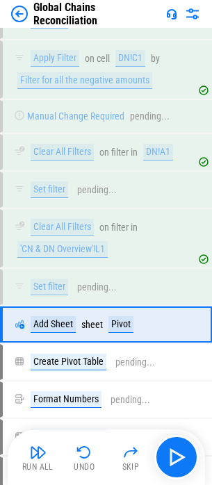
scroll to position [10871, 0]
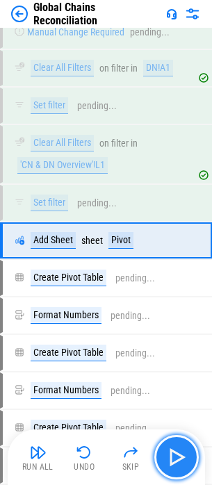
click at [169, 449] on img "button" at bounding box center [176, 457] width 22 height 22
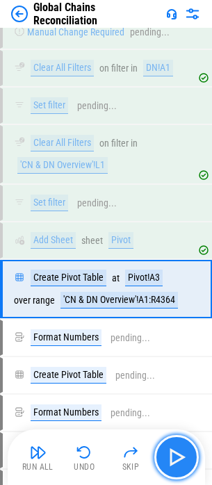
click at [171, 463] on img "button" at bounding box center [176, 457] width 22 height 22
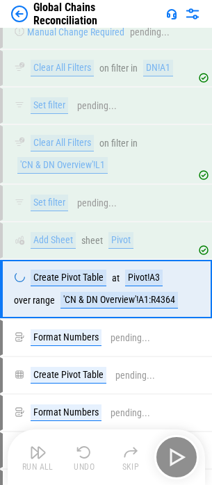
click at [171, 463] on div "Run All Undo Skip" at bounding box center [107, 457] width 183 height 44
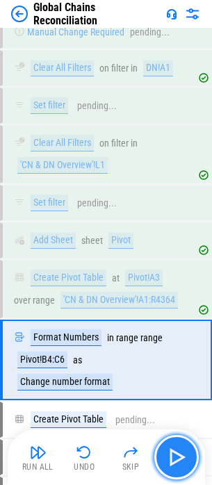
click at [171, 463] on img "button" at bounding box center [176, 457] width 22 height 22
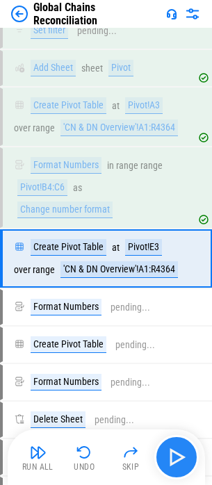
scroll to position [11061, 0]
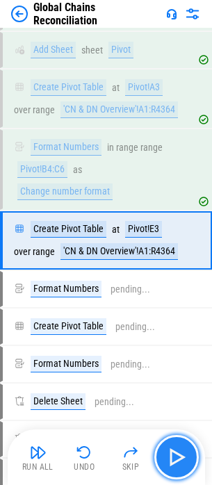
click at [171, 463] on img "button" at bounding box center [176, 457] width 22 height 22
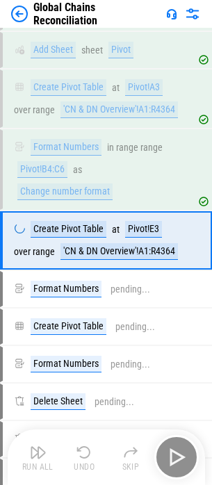
click at [171, 463] on div "Run All Undo Skip" at bounding box center [107, 457] width 183 height 44
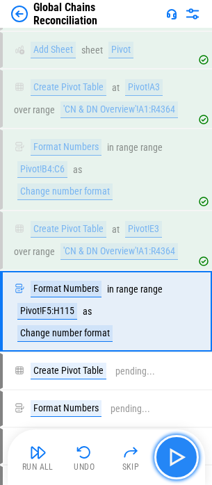
click at [171, 459] on img "button" at bounding box center [176, 457] width 22 height 22
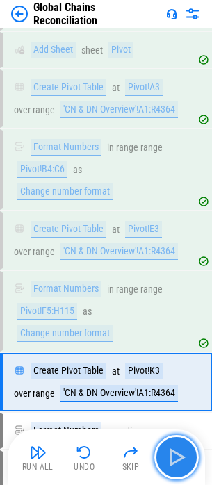
click at [171, 459] on img "button" at bounding box center [176, 457] width 22 height 22
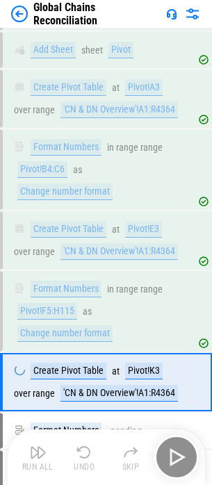
click at [171, 459] on div "Run All Undo Skip" at bounding box center [107, 457] width 183 height 44
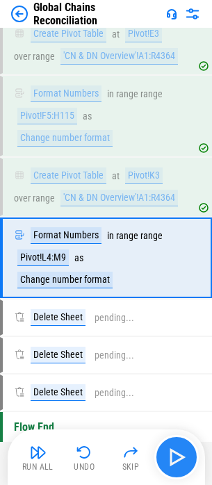
scroll to position [11274, 0]
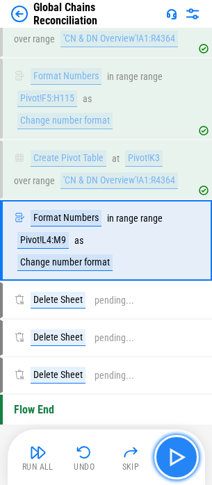
click at [171, 459] on img "button" at bounding box center [176, 457] width 22 height 22
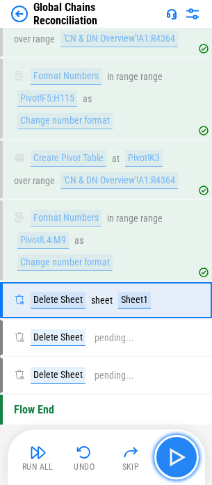
click at [171, 459] on img "button" at bounding box center [176, 457] width 22 height 22
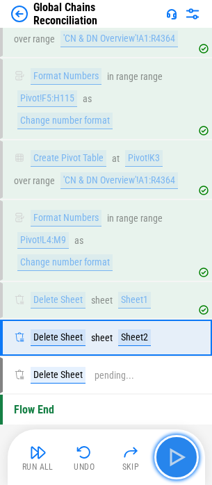
click at [180, 455] on img "button" at bounding box center [176, 457] width 22 height 22
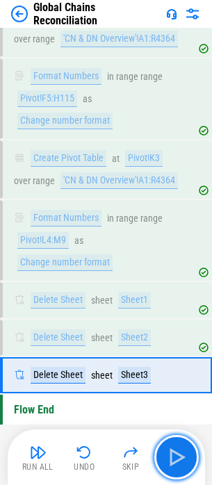
click at [181, 440] on button "button" at bounding box center [176, 457] width 44 height 44
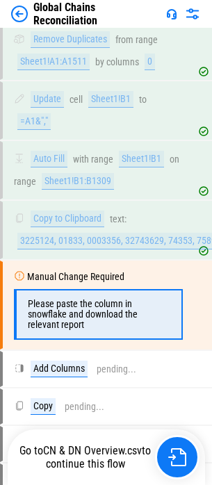
scroll to position [1390, 0]
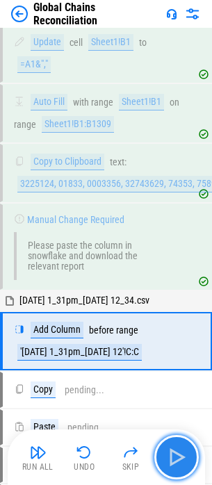
click at [171, 449] on img "button" at bounding box center [176, 457] width 22 height 22
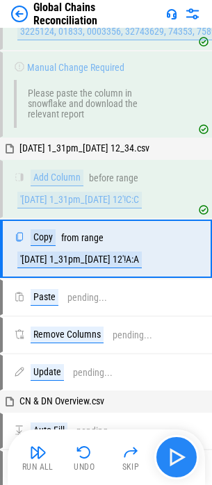
scroll to position [1549, 0]
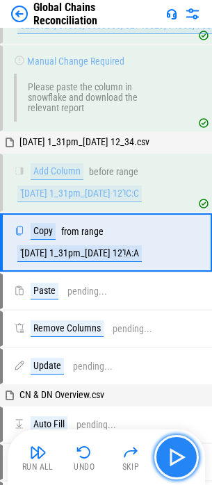
click at [175, 448] on img "button" at bounding box center [176, 457] width 22 height 22
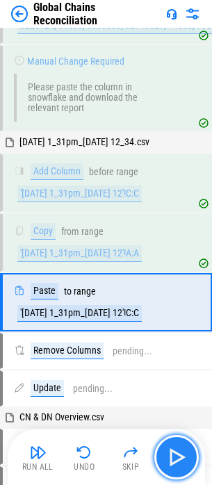
click at [167, 453] on img "button" at bounding box center [176, 457] width 22 height 22
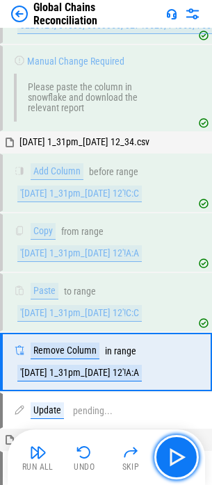
click at [168, 460] on img "button" at bounding box center [176, 457] width 22 height 22
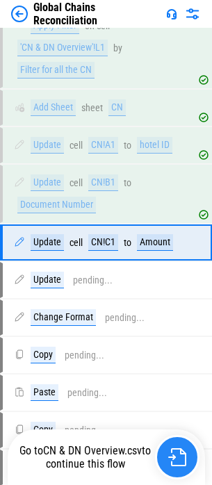
scroll to position [8797, 0]
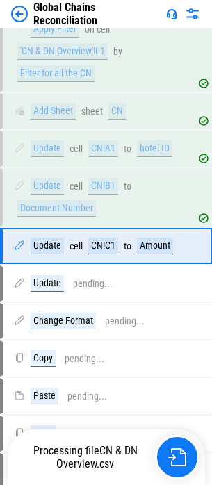
scroll to position [8797, 0]
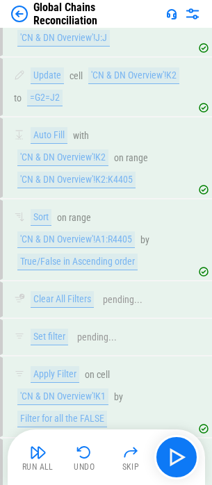
scroll to position [6193, 0]
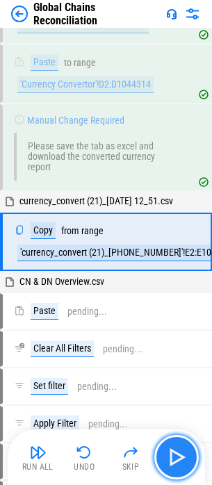
click at [172, 454] on img "button" at bounding box center [176, 457] width 22 height 22
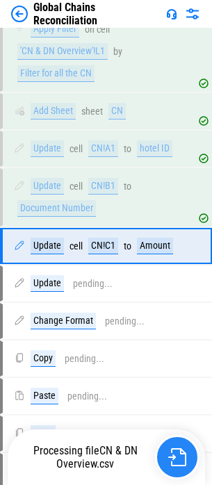
scroll to position [8797, 0]
